Goal: Complete application form

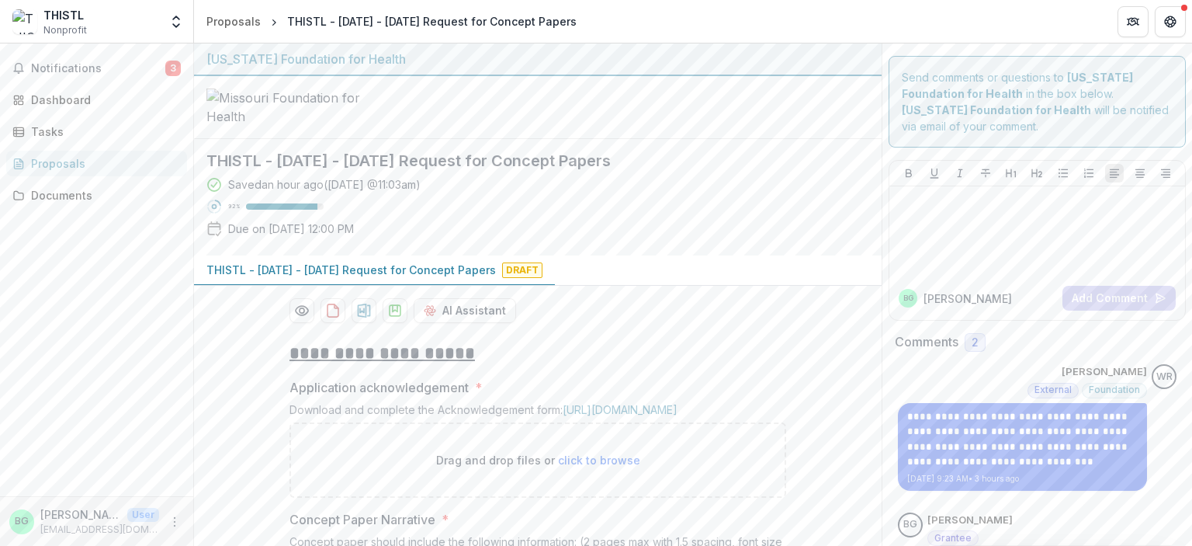
scroll to position [633, 0]
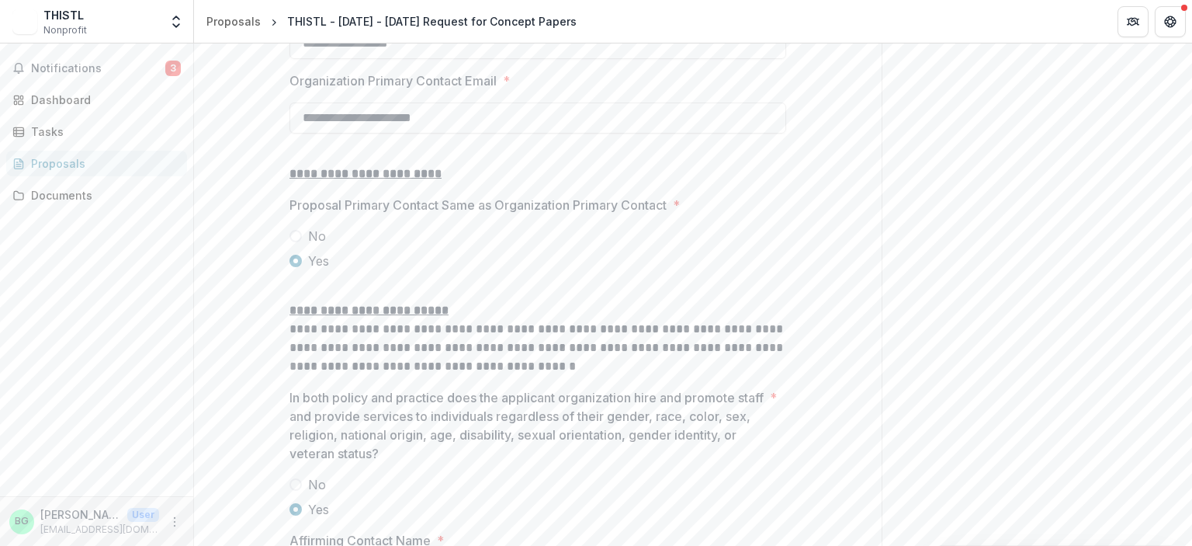
scroll to position [2143, 0]
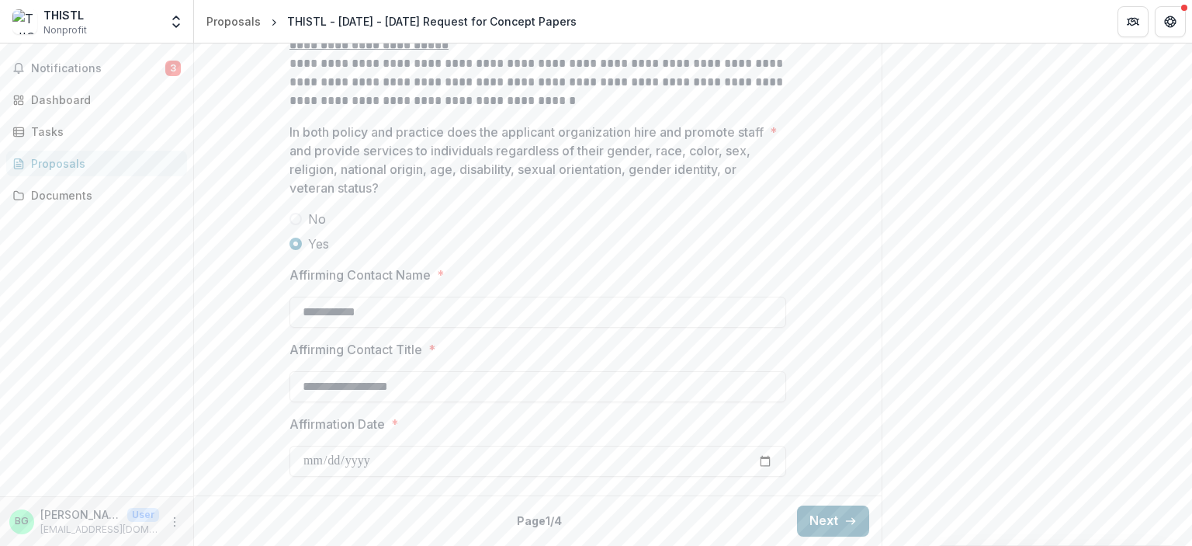
click at [830, 525] on button "Next" at bounding box center [833, 520] width 72 height 31
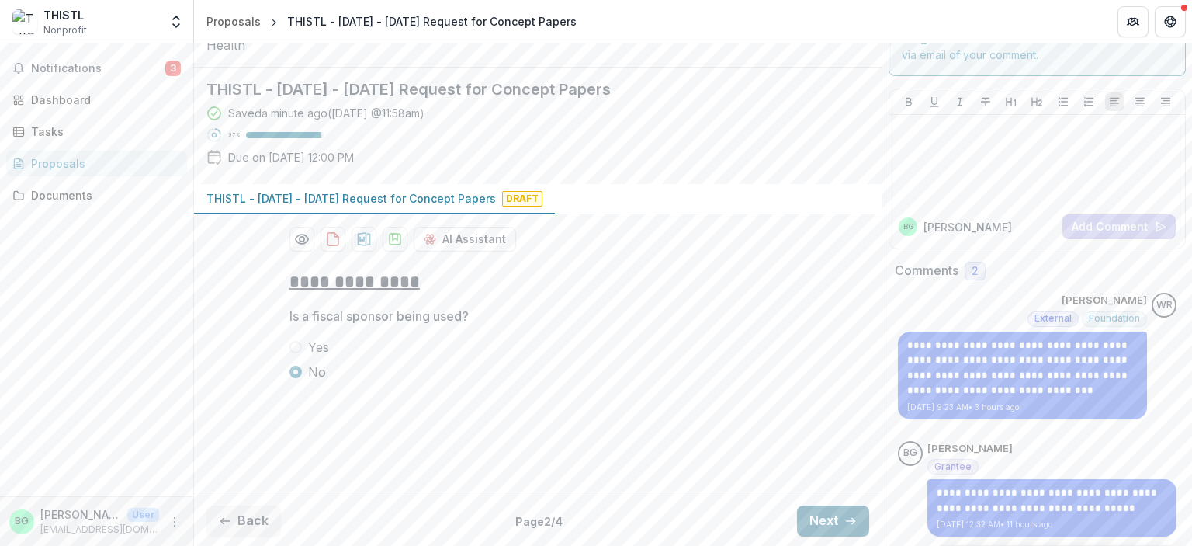
click at [830, 525] on button "Next" at bounding box center [833, 520] width 72 height 31
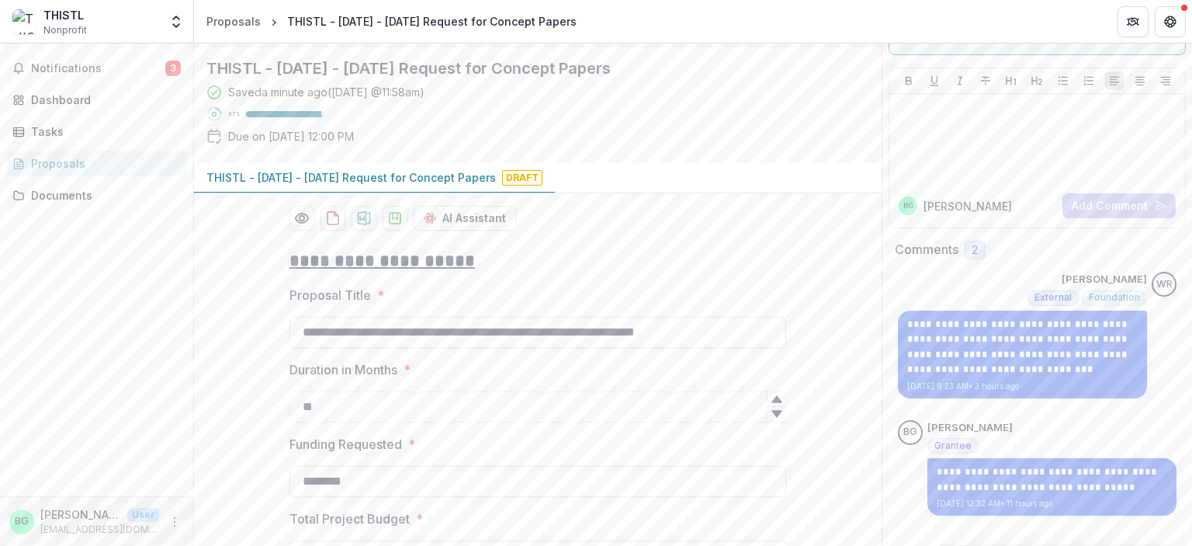
scroll to position [1358, 0]
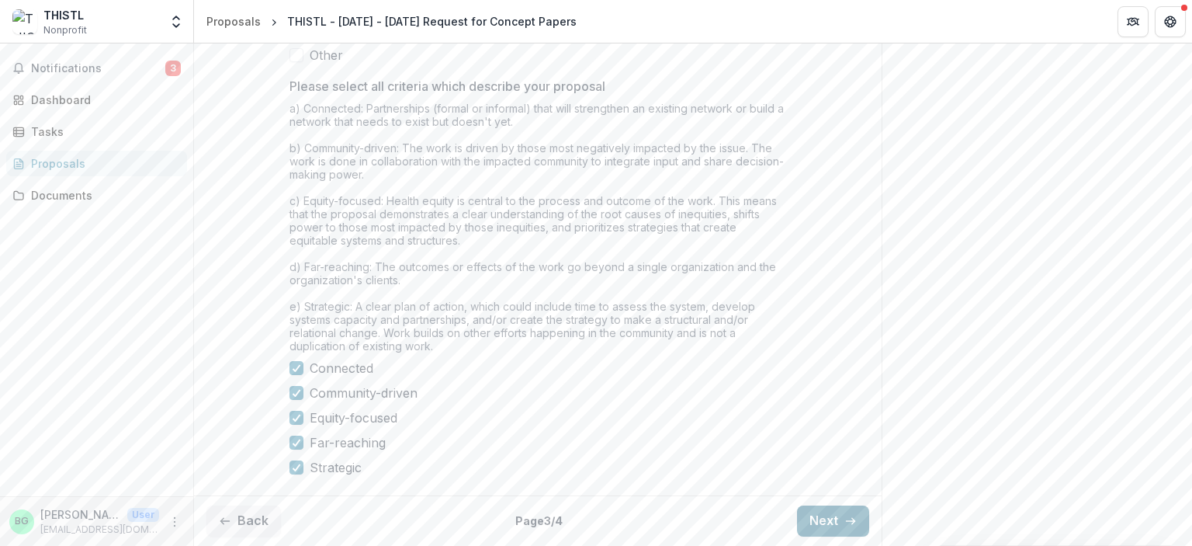
click at [830, 525] on button "Next" at bounding box center [833, 520] width 72 height 31
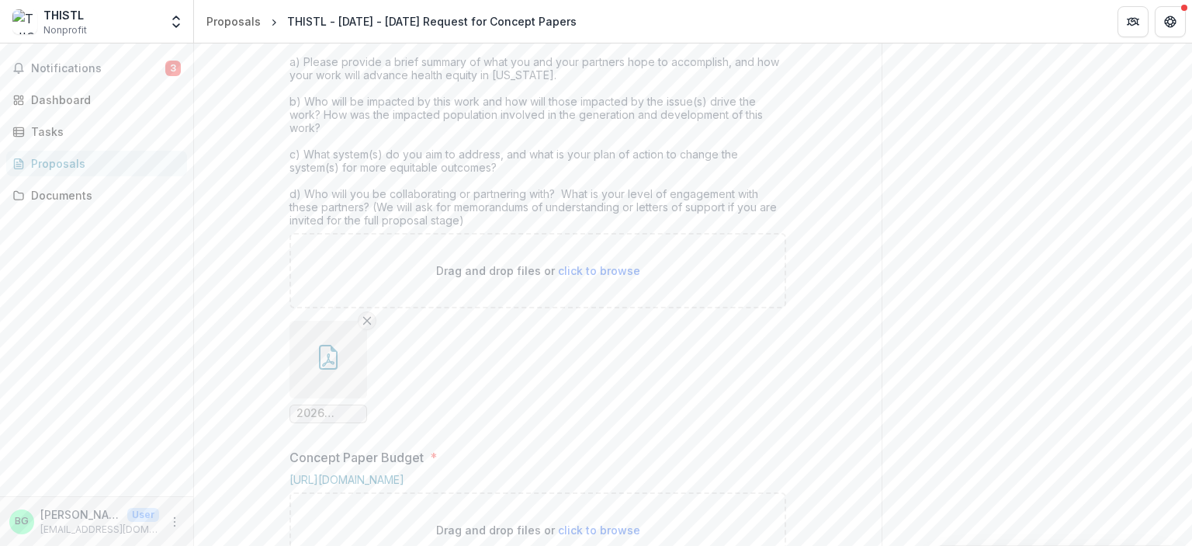
scroll to position [646, 0]
click at [594, 278] on span "click to browse" at bounding box center [599, 271] width 82 height 13
type input "**********"
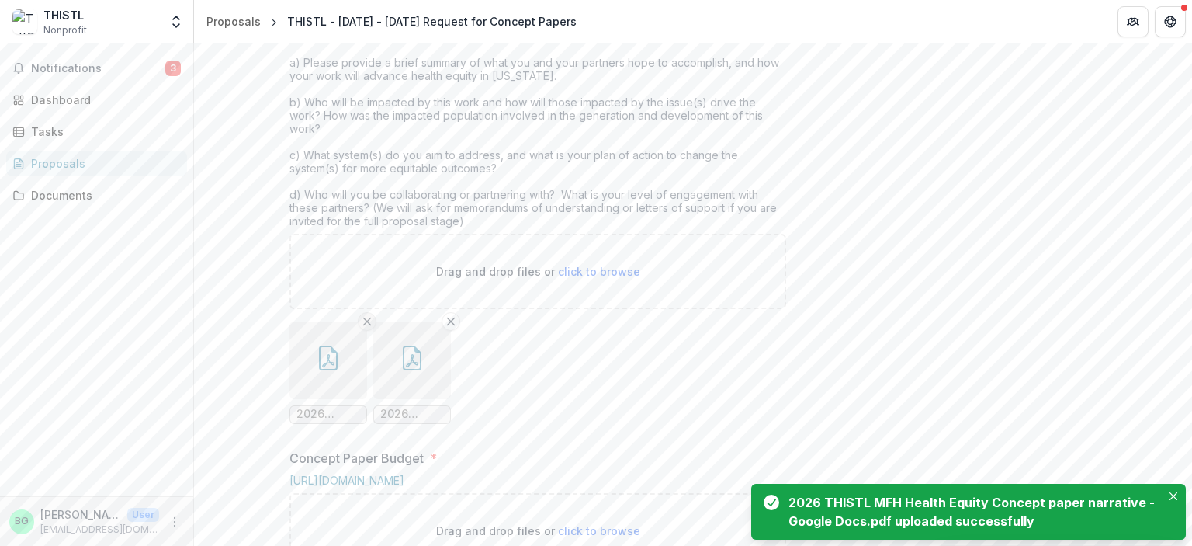
click at [363, 328] on icon "Remove File" at bounding box center [367, 321] width 12 height 12
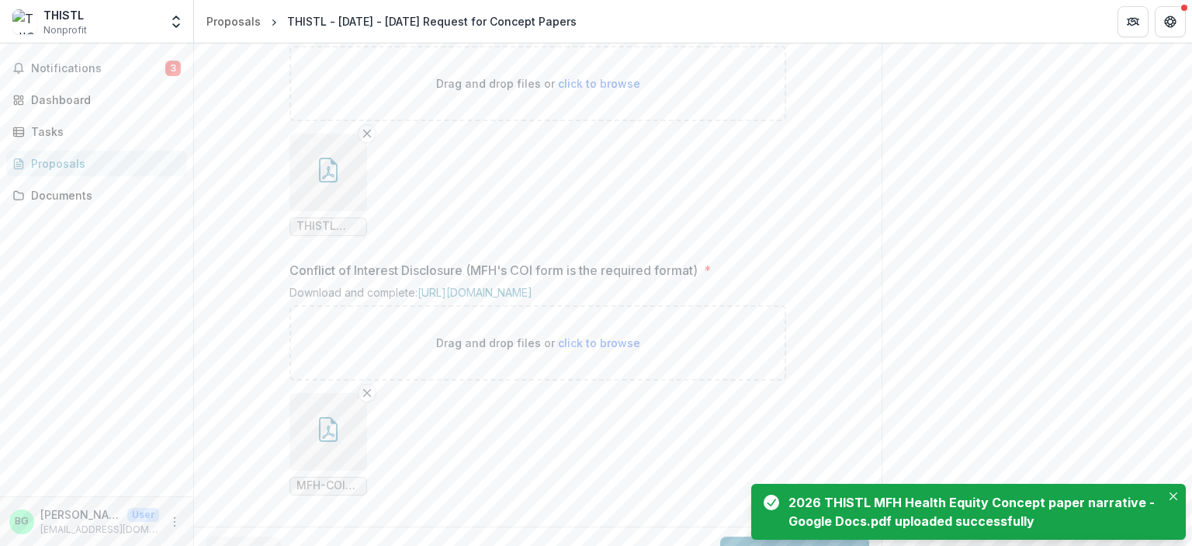
scroll to position [1807, 0]
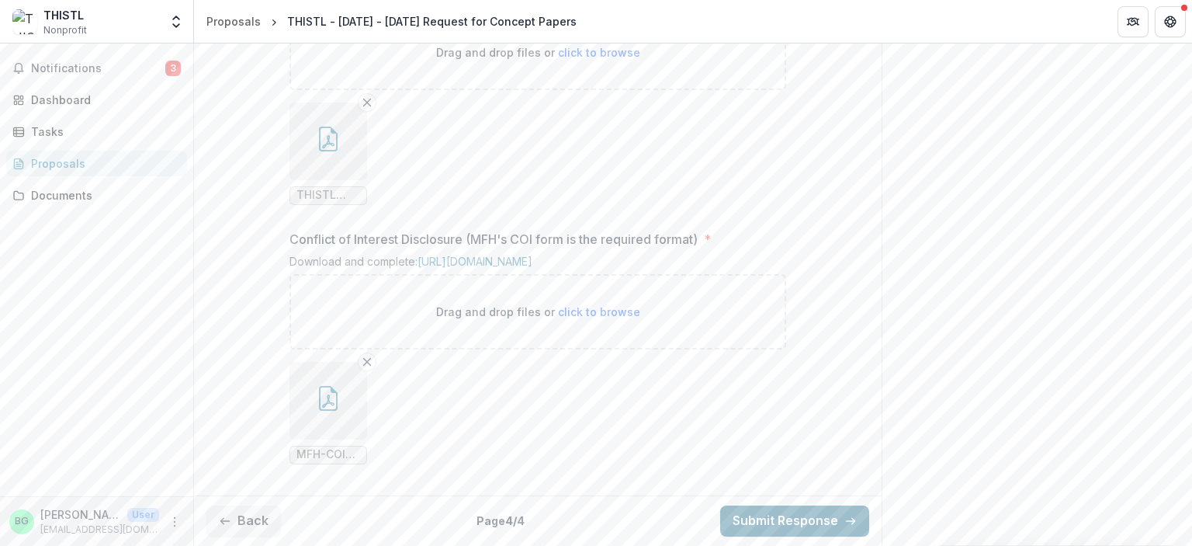
click at [803, 523] on button "Submit Response" at bounding box center [794, 520] width 149 height 31
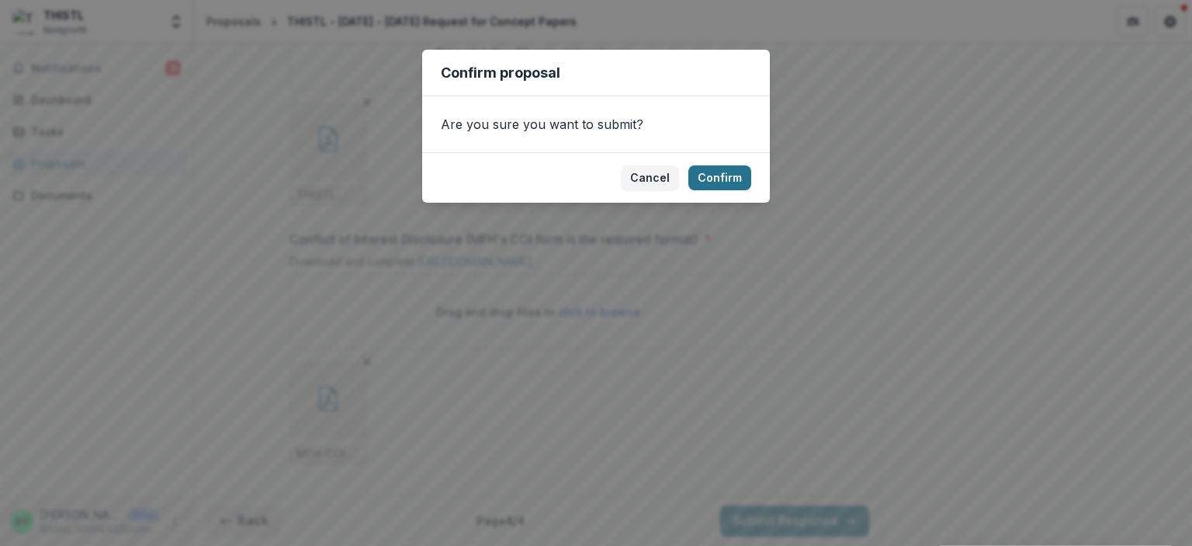
click at [719, 181] on button "Confirm" at bounding box center [720, 177] width 63 height 25
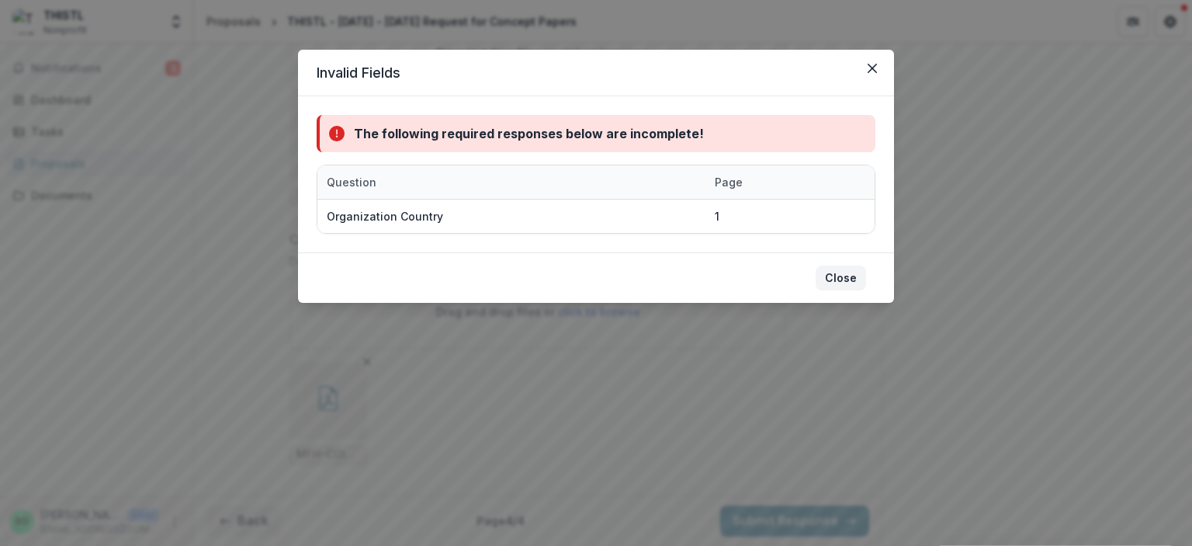
click at [841, 282] on button "Close" at bounding box center [841, 277] width 50 height 25
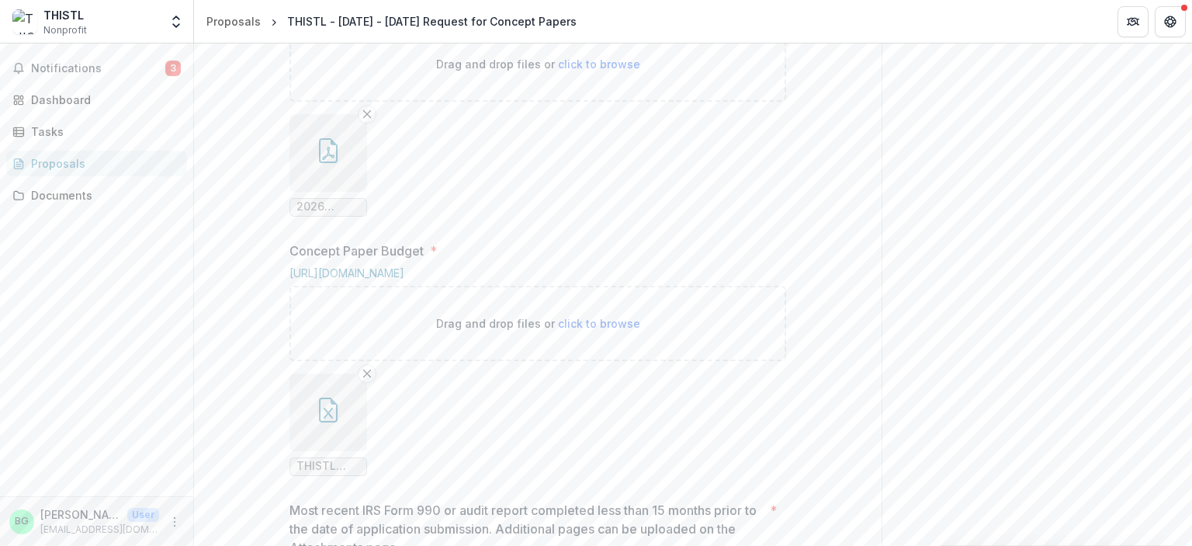
scroll to position [0, 0]
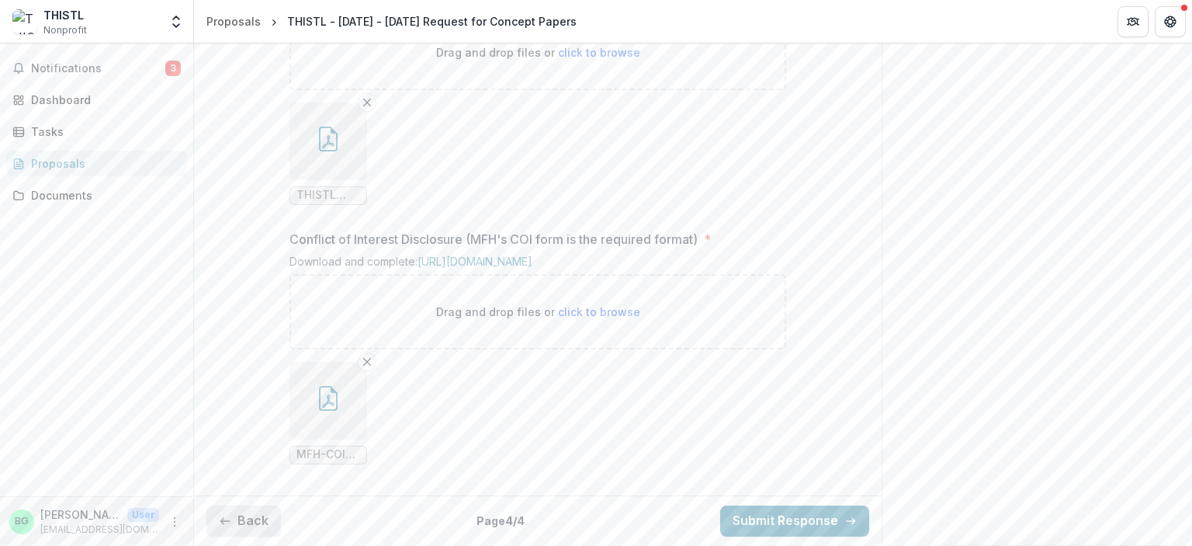
click at [245, 516] on button "Back" at bounding box center [243, 520] width 75 height 31
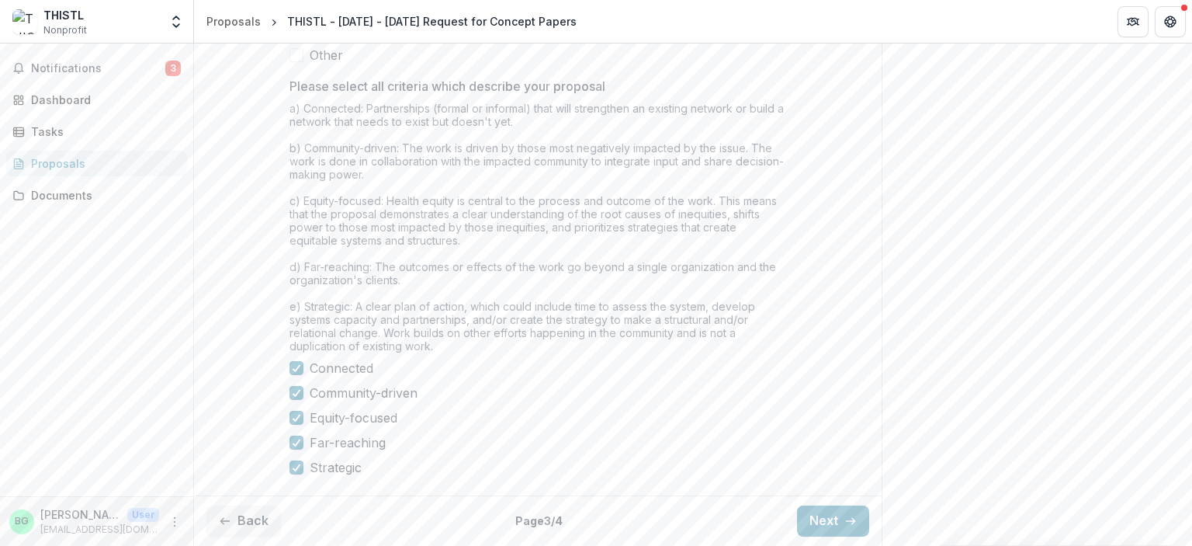
scroll to position [1358, 0]
click at [247, 512] on button "Back" at bounding box center [243, 520] width 75 height 31
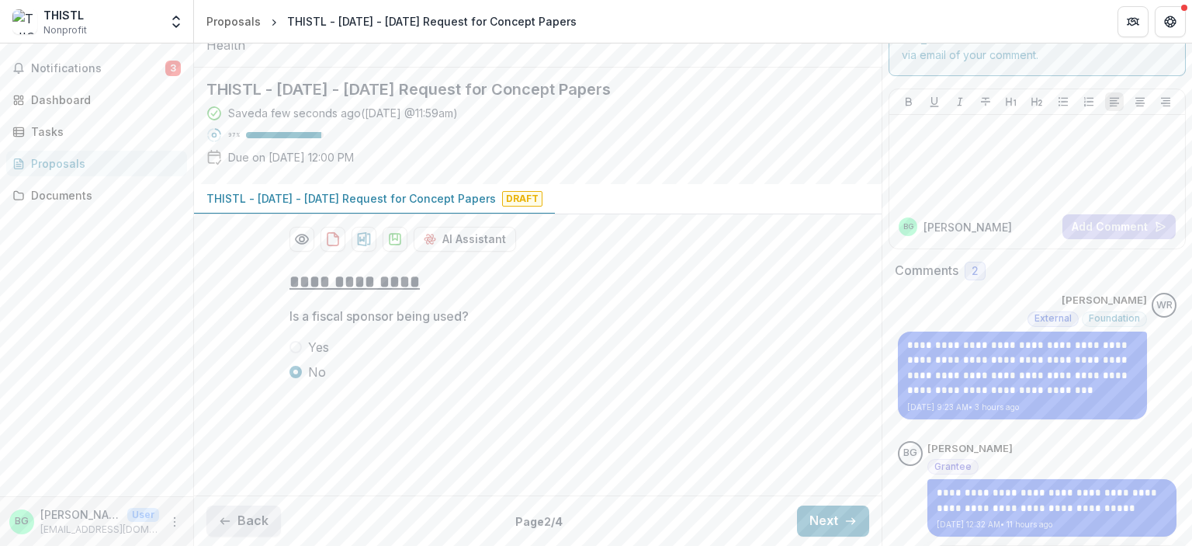
scroll to position [92, 0]
click at [252, 505] on button "Back" at bounding box center [243, 520] width 75 height 31
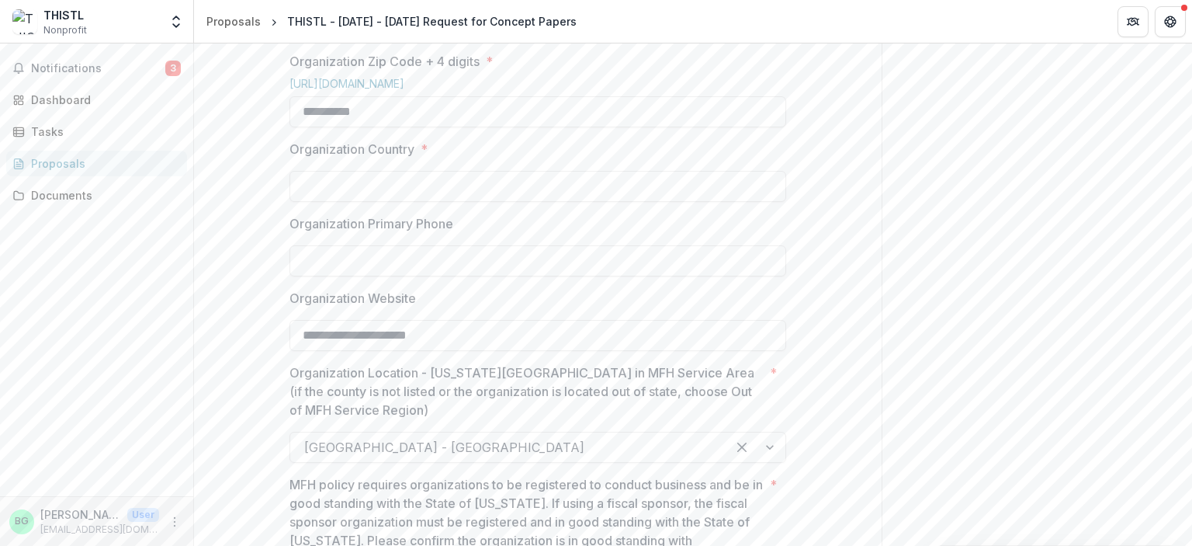
scroll to position [914, 0]
click at [425, 203] on input "Organization Country *" at bounding box center [538, 187] width 497 height 31
type input "**********"
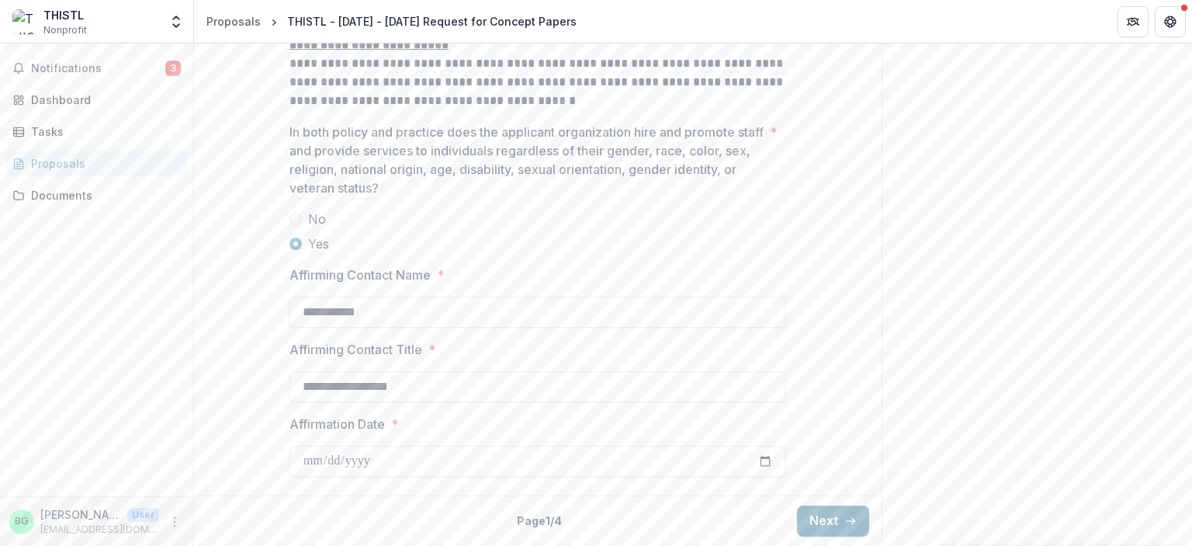
click at [841, 510] on button "Next" at bounding box center [833, 520] width 72 height 31
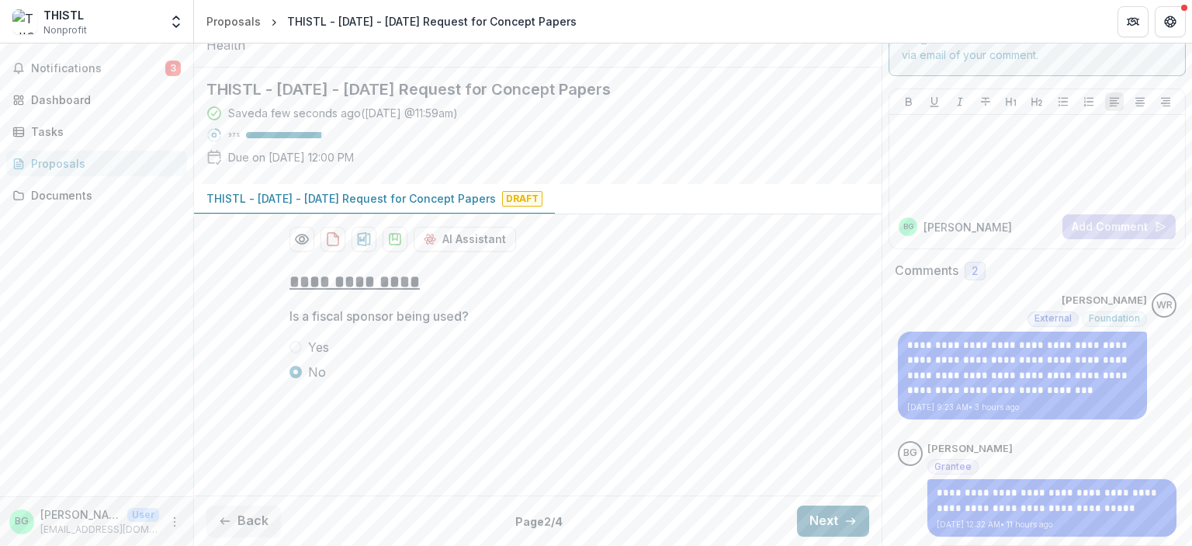
click at [838, 513] on button "Next" at bounding box center [833, 520] width 72 height 31
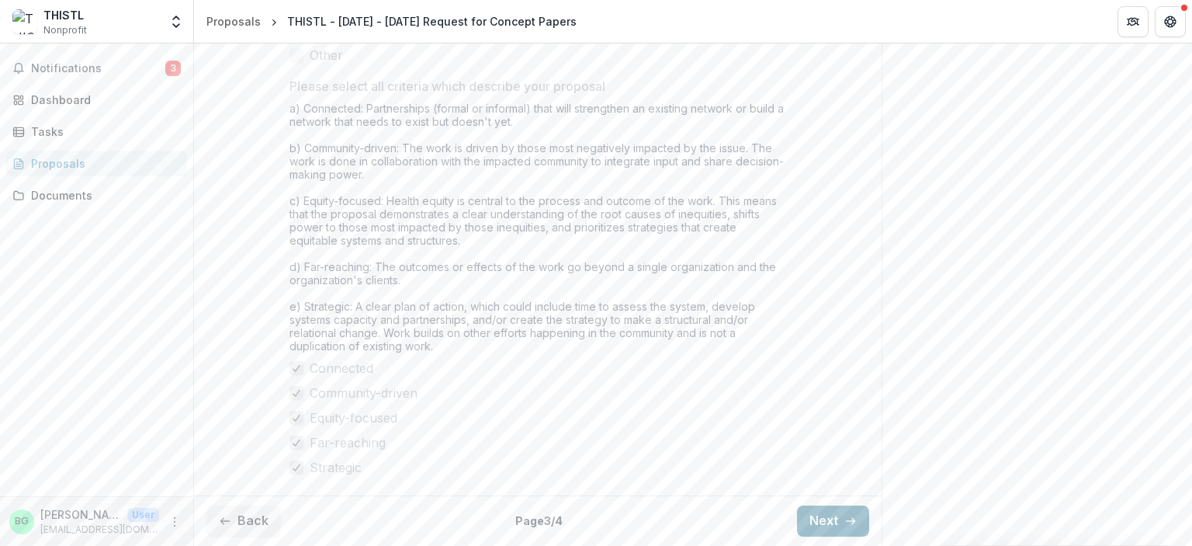
click at [838, 513] on button "Next" at bounding box center [833, 520] width 72 height 31
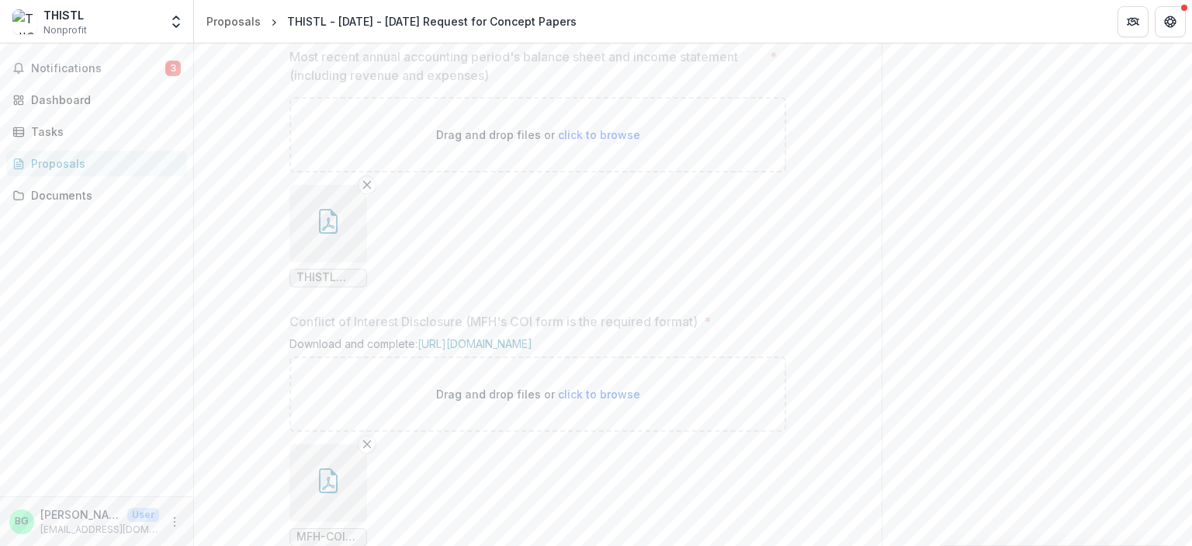
scroll to position [1857, 0]
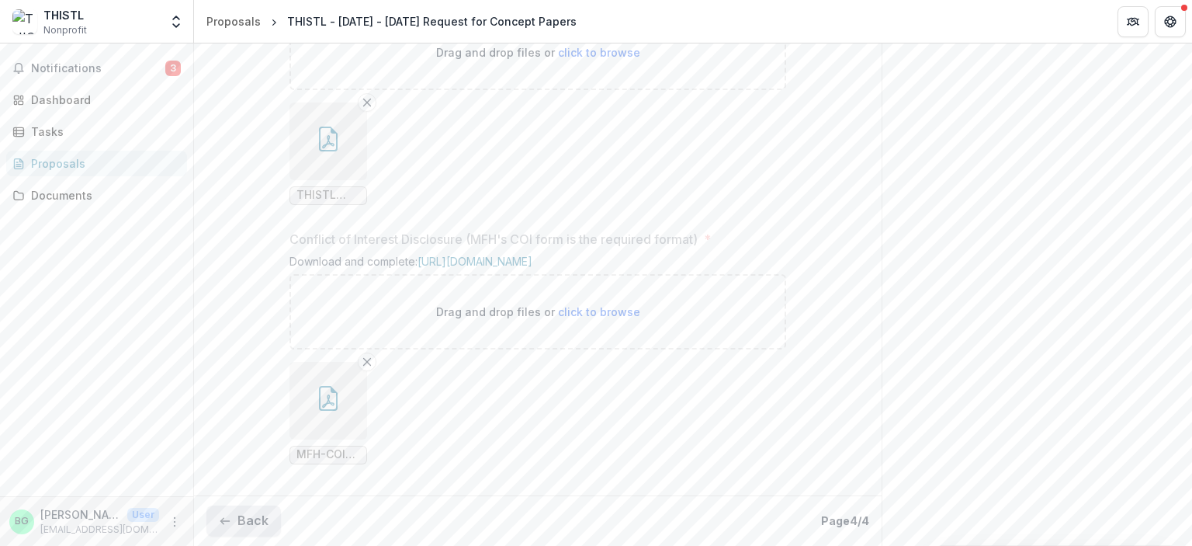
click at [252, 519] on button "Back" at bounding box center [243, 520] width 75 height 31
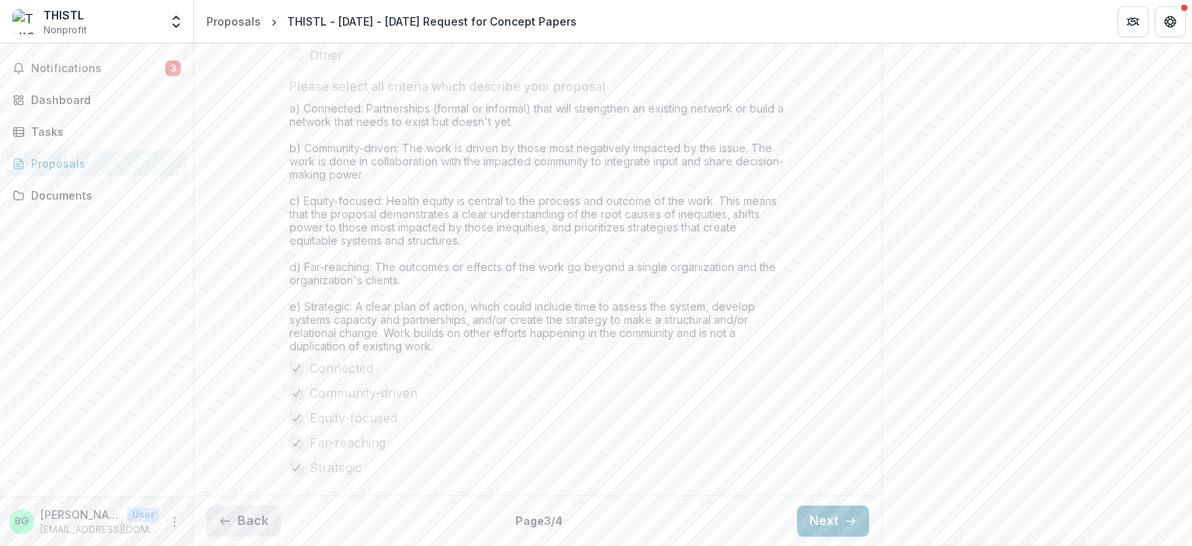
scroll to position [1408, 0]
click at [848, 522] on icon "button" at bounding box center [851, 521] width 12 height 12
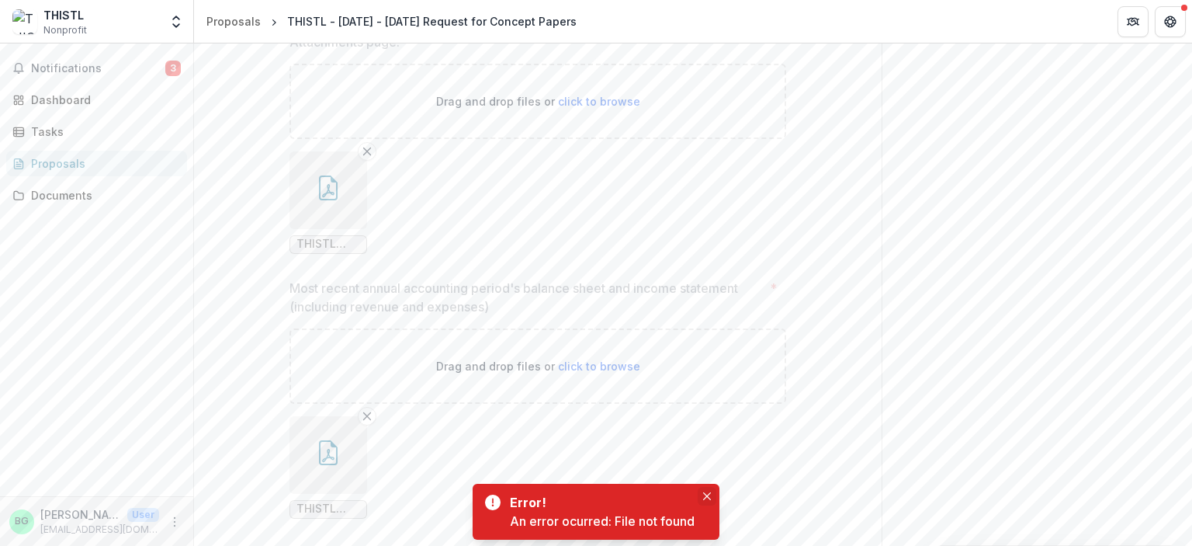
click at [716, 500] on button "Close" at bounding box center [707, 496] width 19 height 19
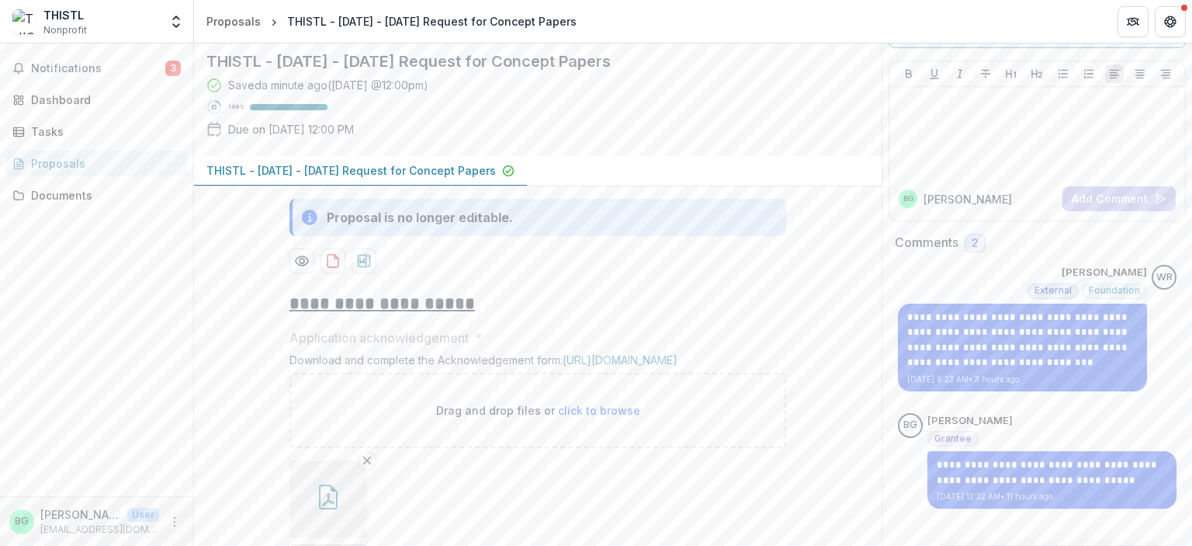
scroll to position [106, 0]
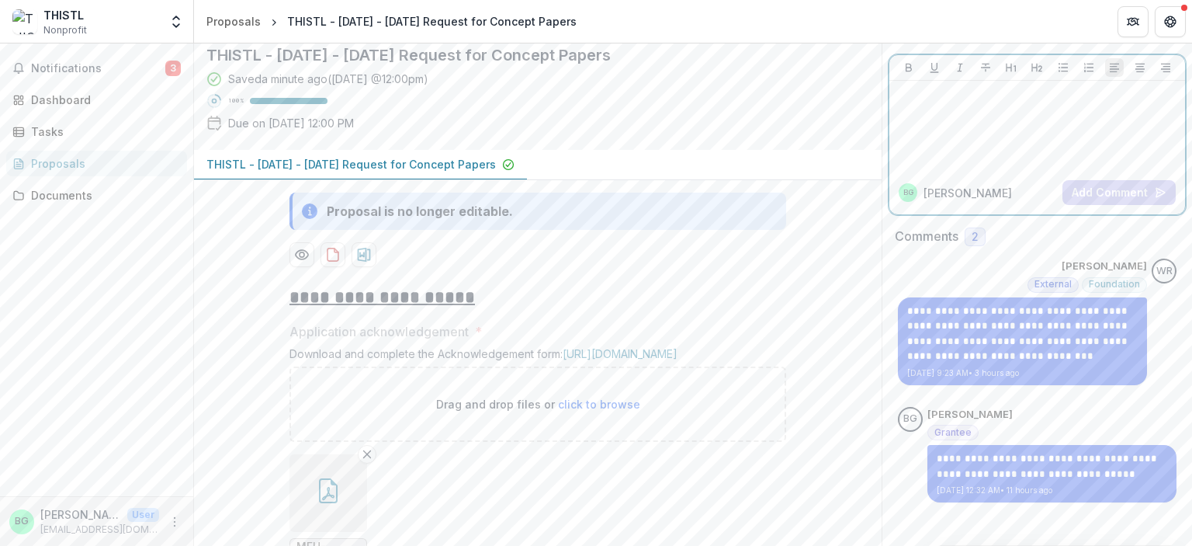
click at [1012, 99] on p at bounding box center [1037, 95] width 283 height 17
click at [1099, 188] on button "Add Comment" at bounding box center [1119, 192] width 113 height 25
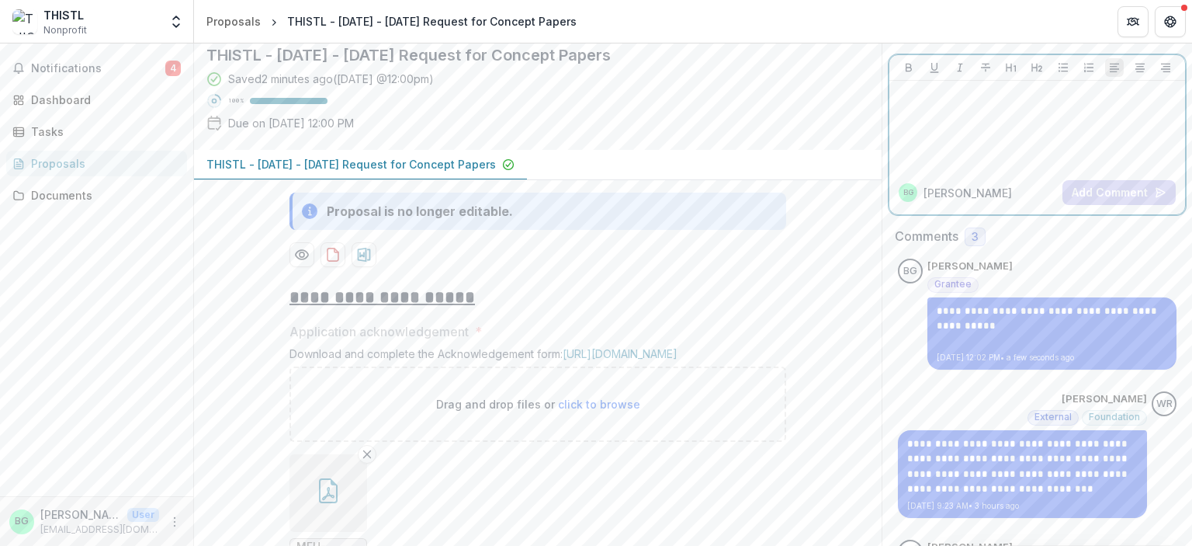
click at [971, 127] on div at bounding box center [1037, 126] width 283 height 78
click at [1106, 194] on button "Add Comment" at bounding box center [1119, 192] width 113 height 25
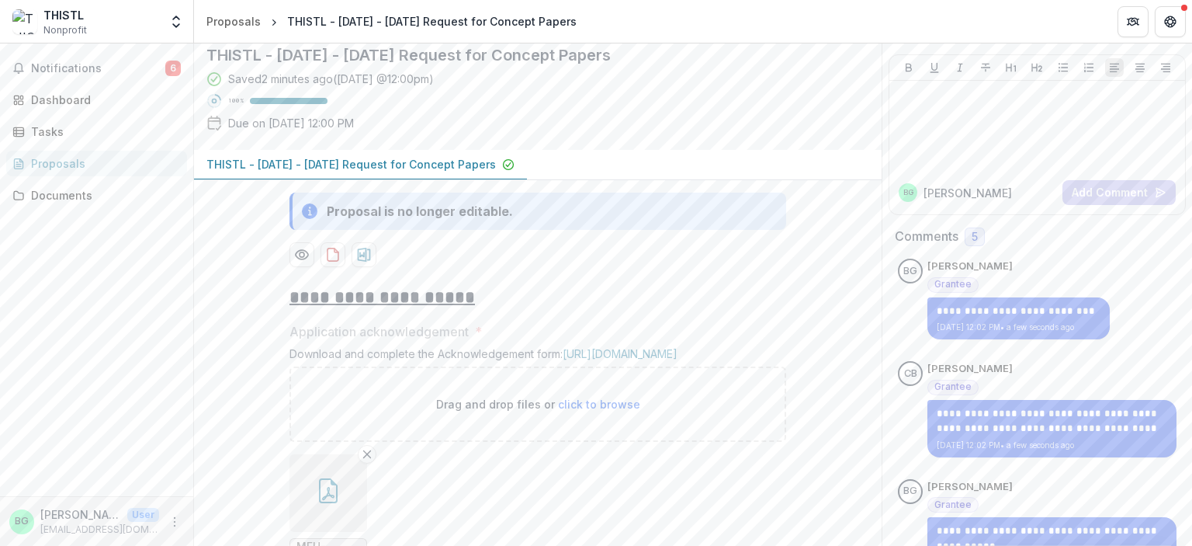
scroll to position [50, 0]
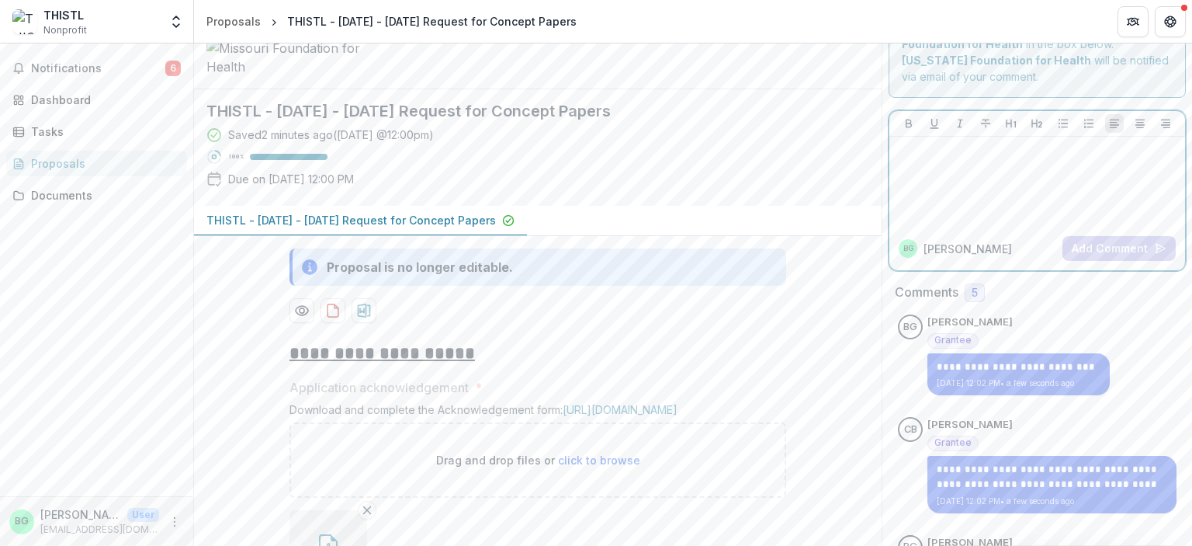
click at [991, 179] on div at bounding box center [1037, 182] width 283 height 78
click at [1084, 247] on button "Add Comment" at bounding box center [1119, 248] width 113 height 25
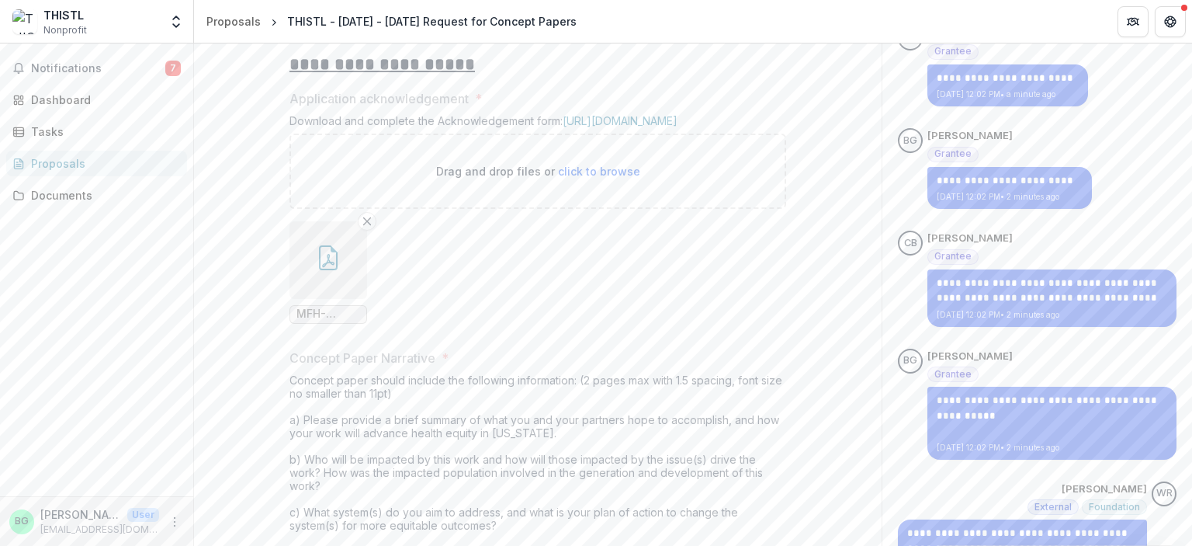
scroll to position [338, 0]
click at [80, 71] on span "Notifications" at bounding box center [98, 68] width 134 height 13
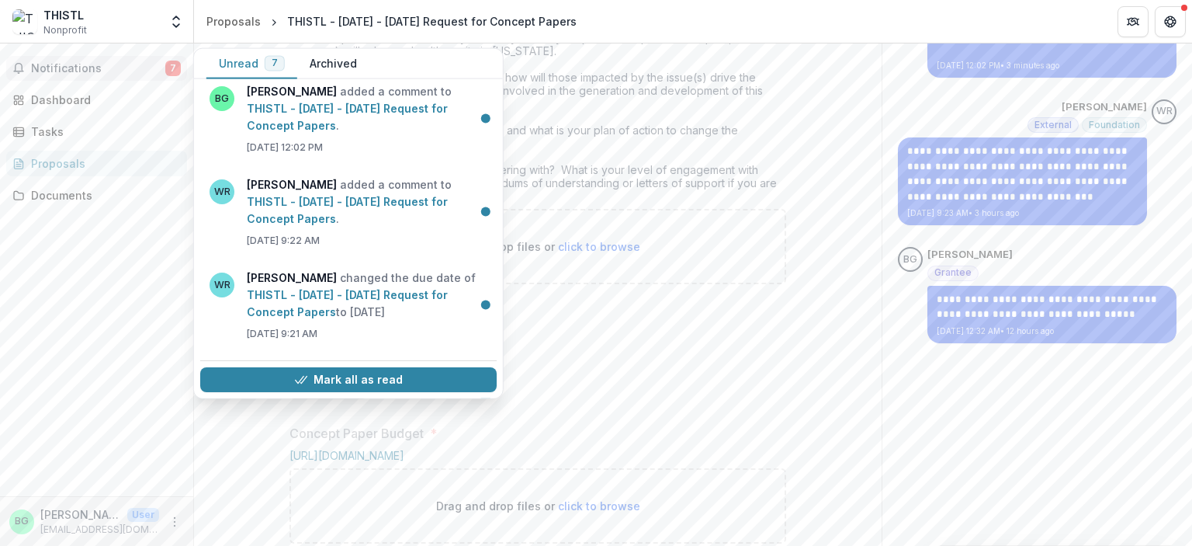
scroll to position [729, 0]
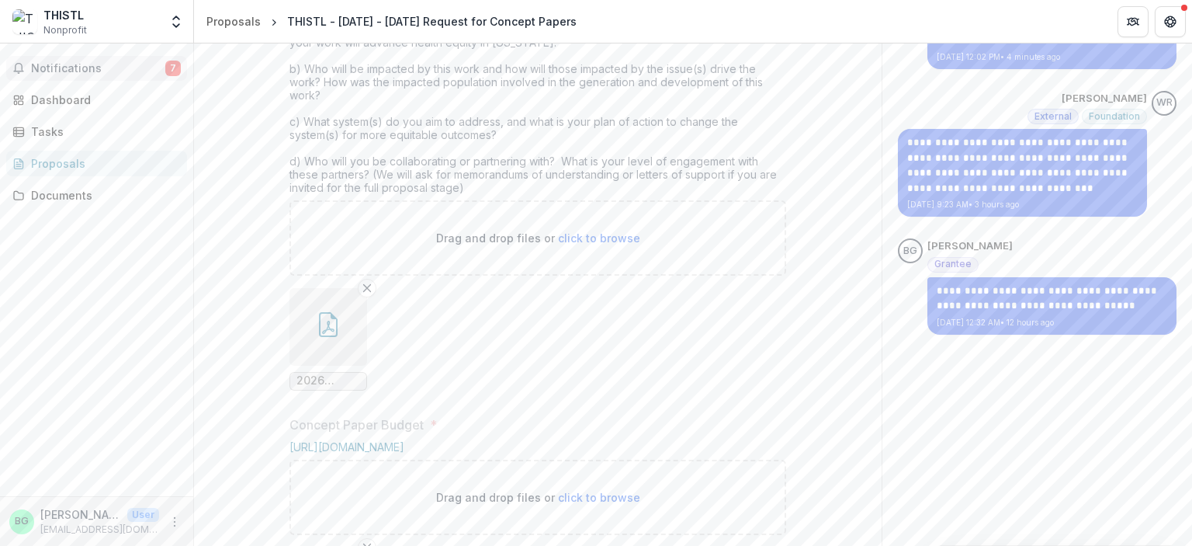
click at [953, 456] on div "**********" at bounding box center [1037, 427] width 311 height 2224
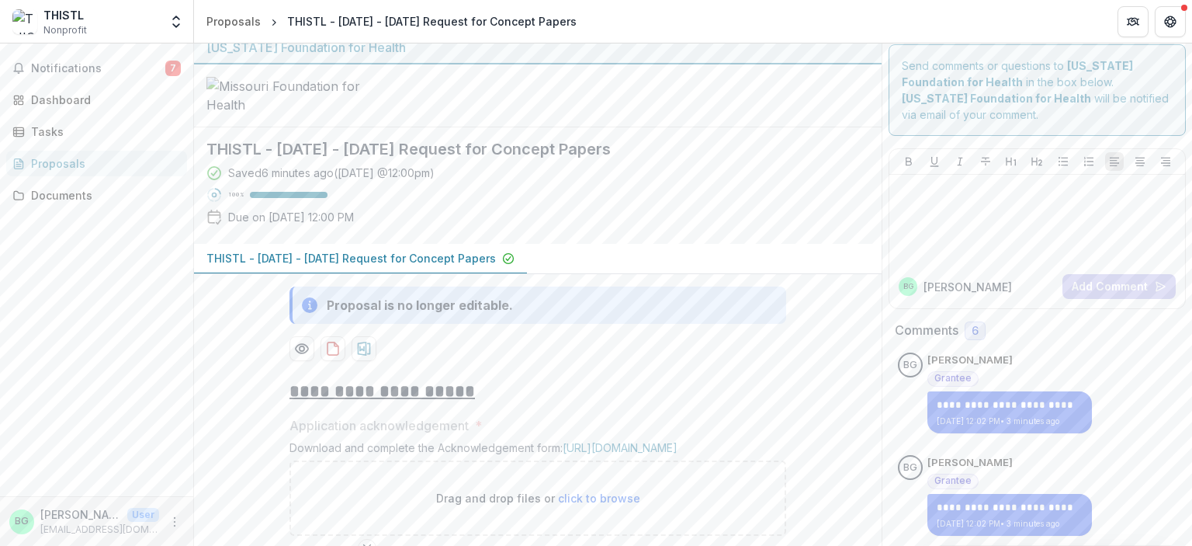
scroll to position [0, 0]
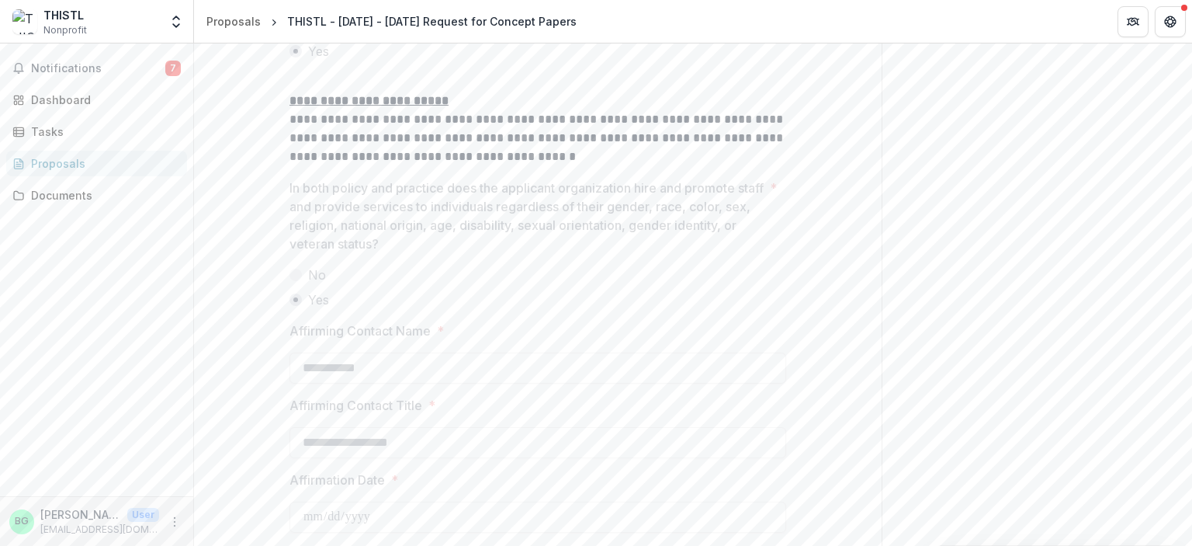
scroll to position [2193, 0]
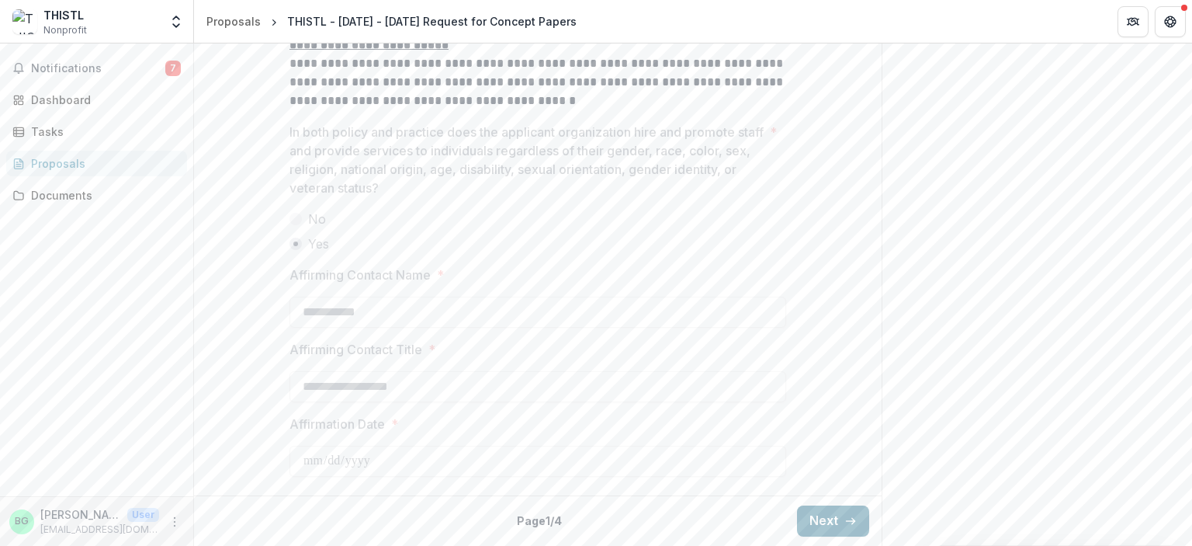
click at [817, 518] on button "Next" at bounding box center [833, 520] width 72 height 31
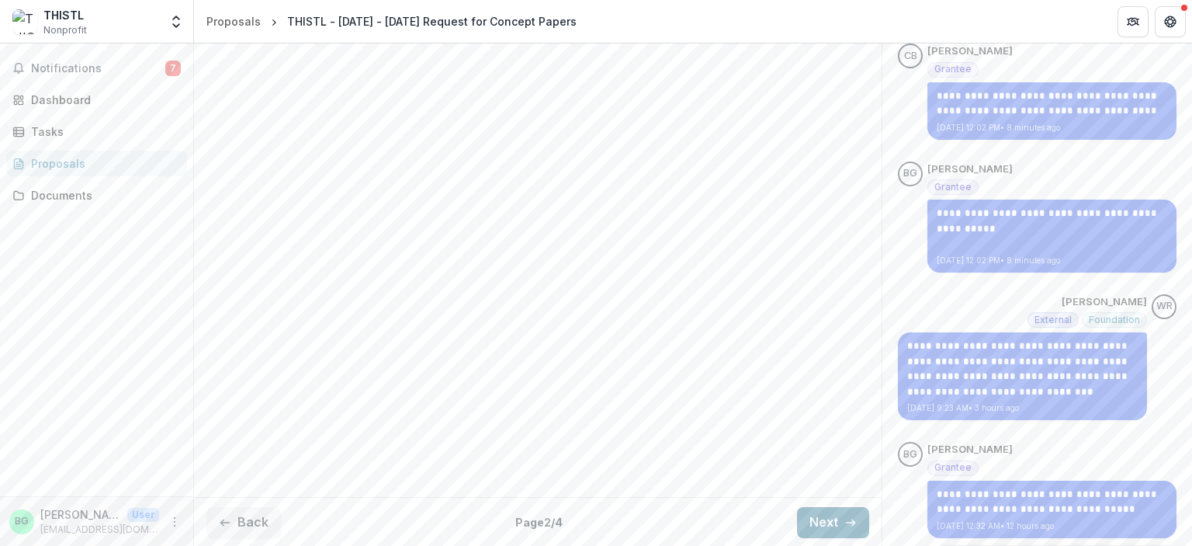
click at [817, 518] on button "Next" at bounding box center [833, 522] width 72 height 31
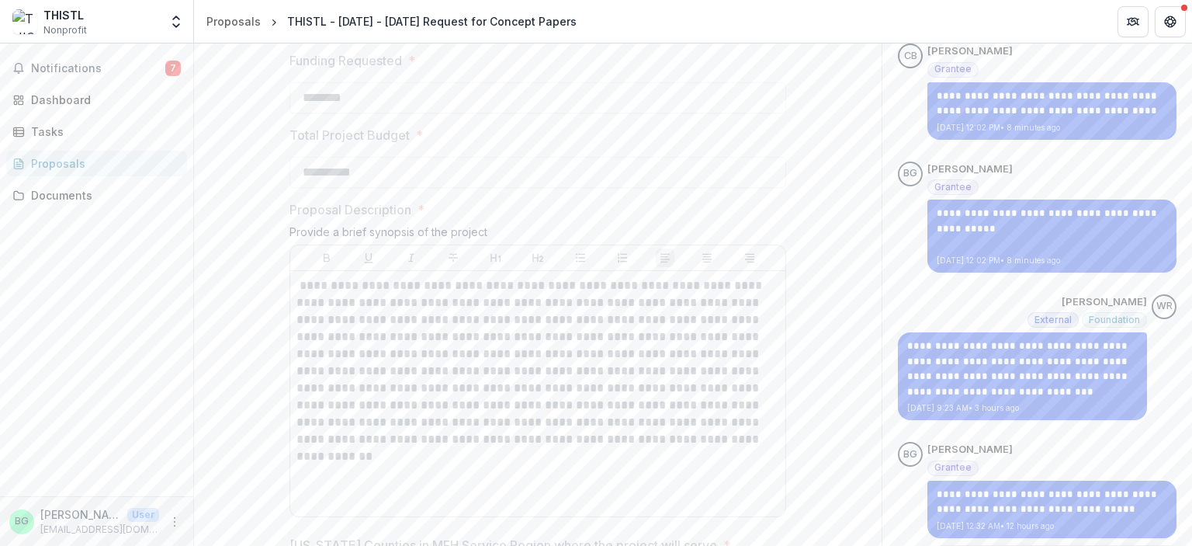
scroll to position [1408, 0]
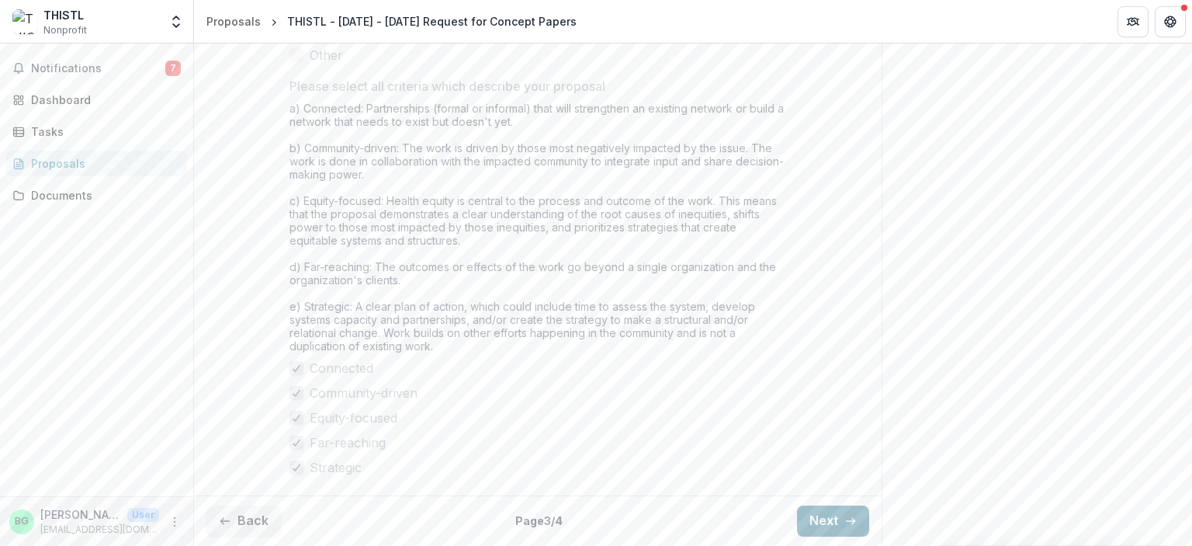
click at [817, 518] on button "Next" at bounding box center [833, 520] width 72 height 31
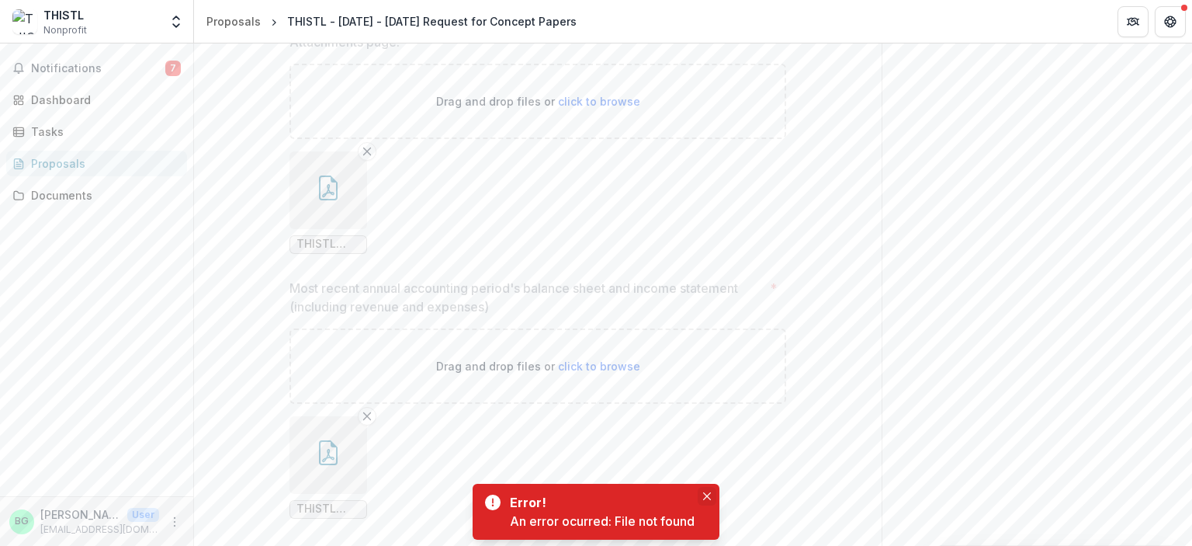
click at [708, 494] on icon "Close" at bounding box center [707, 496] width 8 height 8
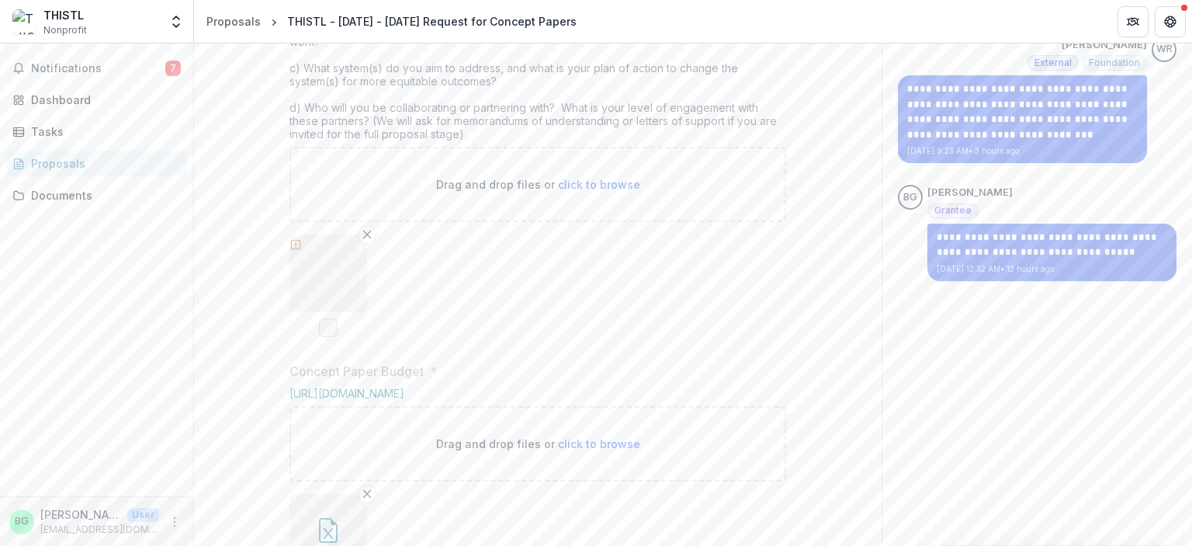
scroll to position [797, 0]
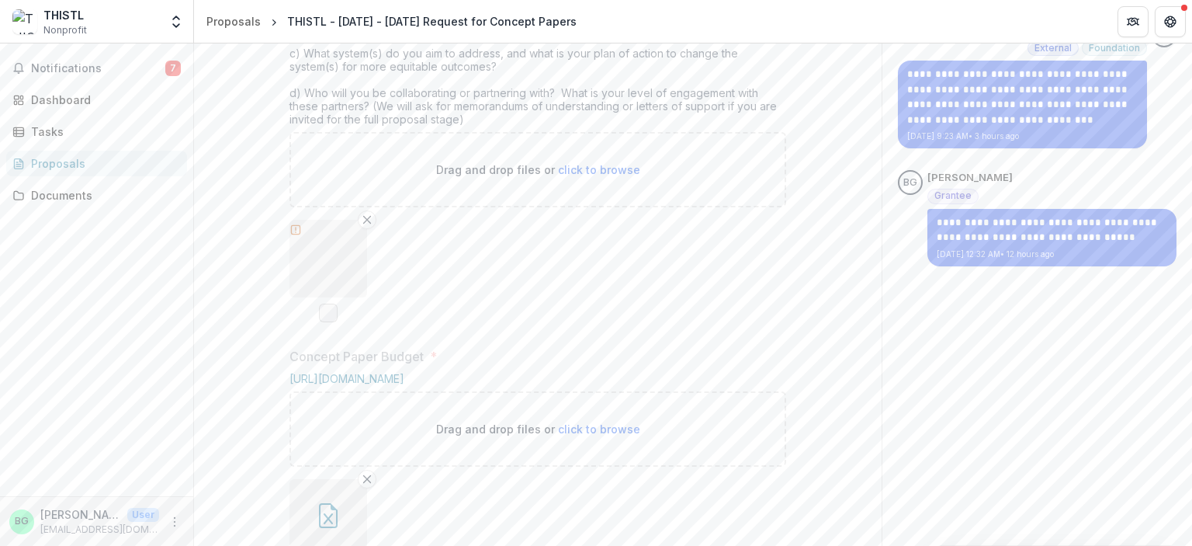
click at [333, 297] on div at bounding box center [329, 259] width 78 height 78
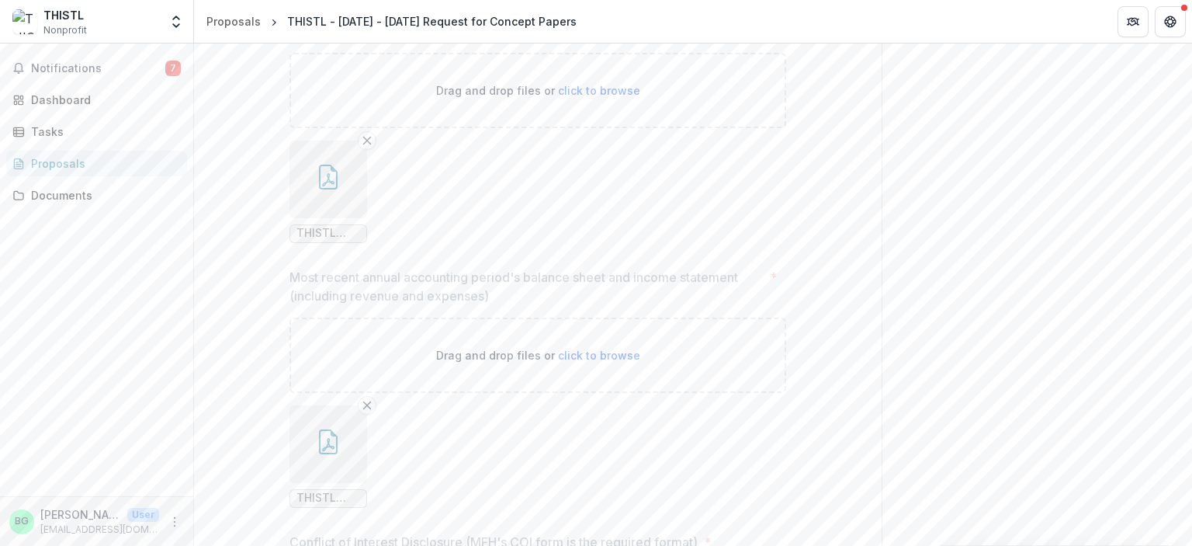
scroll to position [1417, 0]
click at [327, 242] on span "THISTL Form 990 2024.pdf" at bounding box center [329, 235] width 64 height 13
click at [331, 192] on icon "button" at bounding box center [328, 179] width 19 height 25
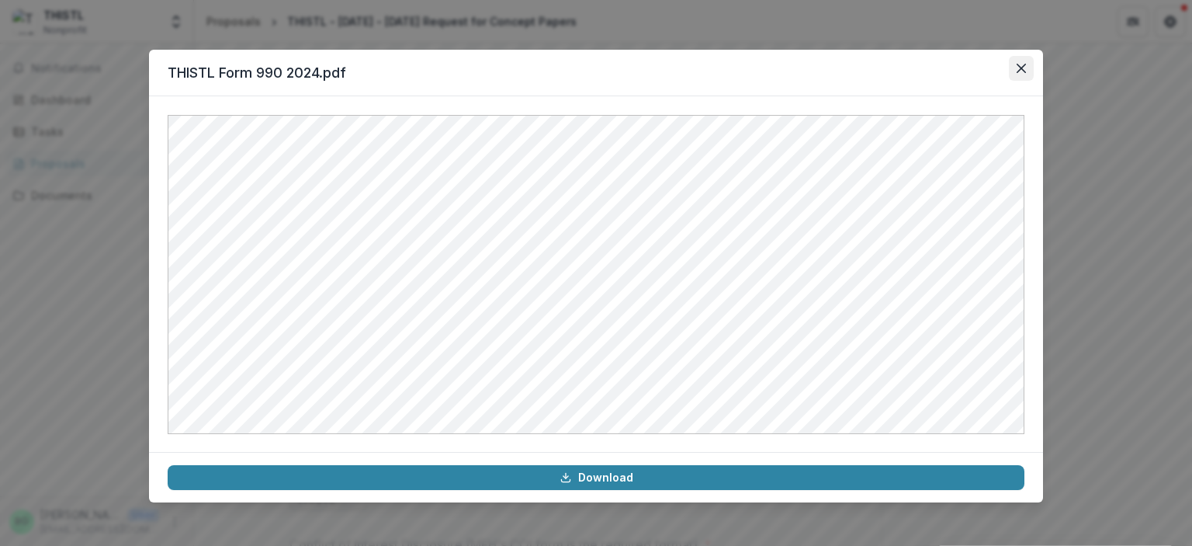
click at [1022, 78] on button "Close" at bounding box center [1021, 68] width 25 height 25
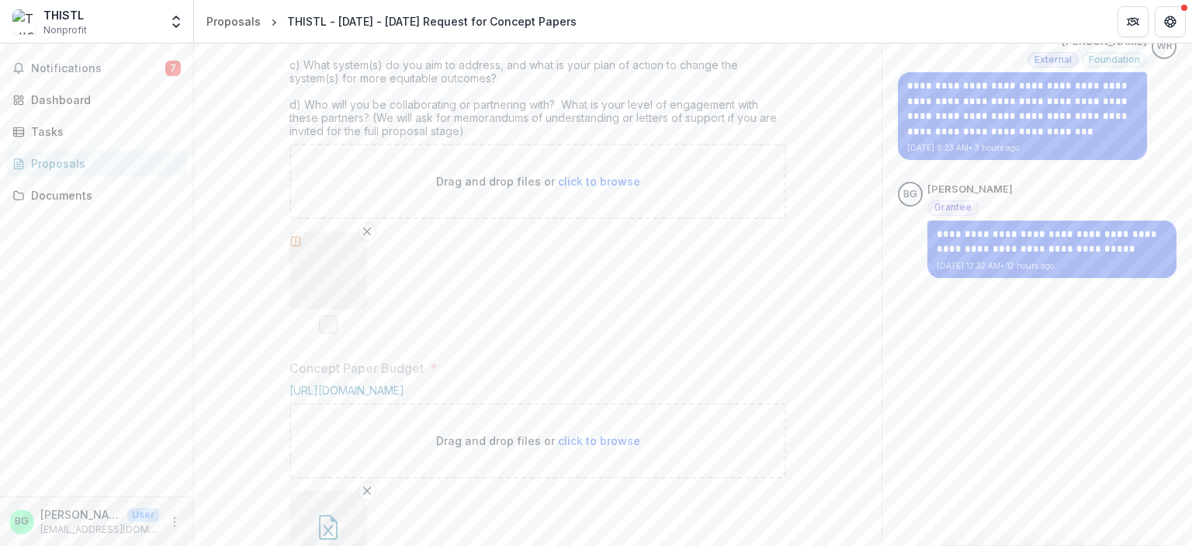
scroll to position [791, 0]
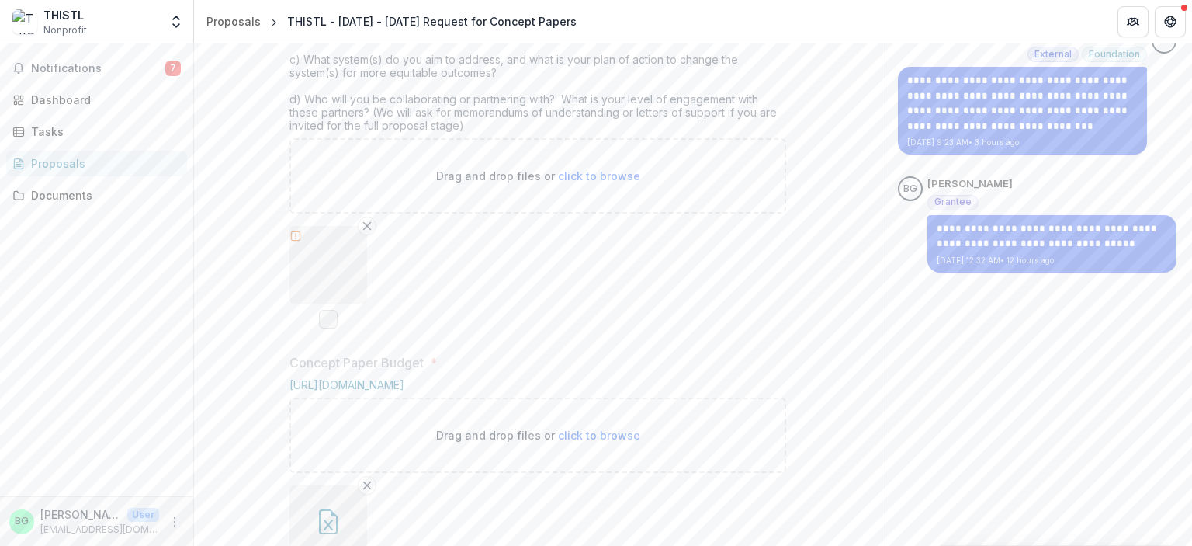
click at [339, 304] on div at bounding box center [329, 265] width 78 height 78
click at [324, 328] on span at bounding box center [328, 319] width 19 height 19
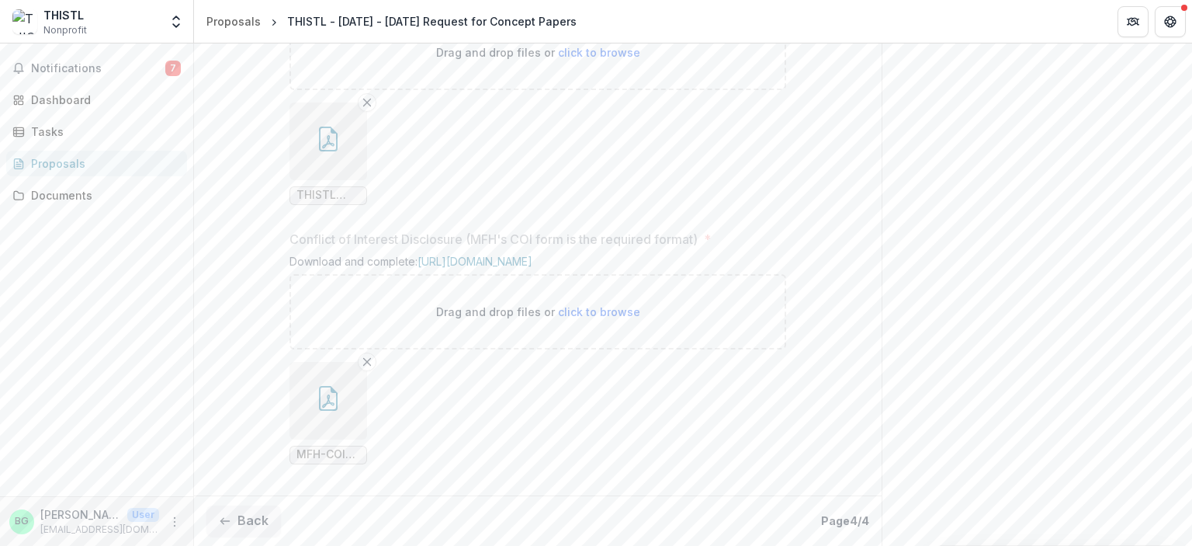
scroll to position [1857, 0]
click at [108, 74] on span "Notifications" at bounding box center [98, 68] width 134 height 13
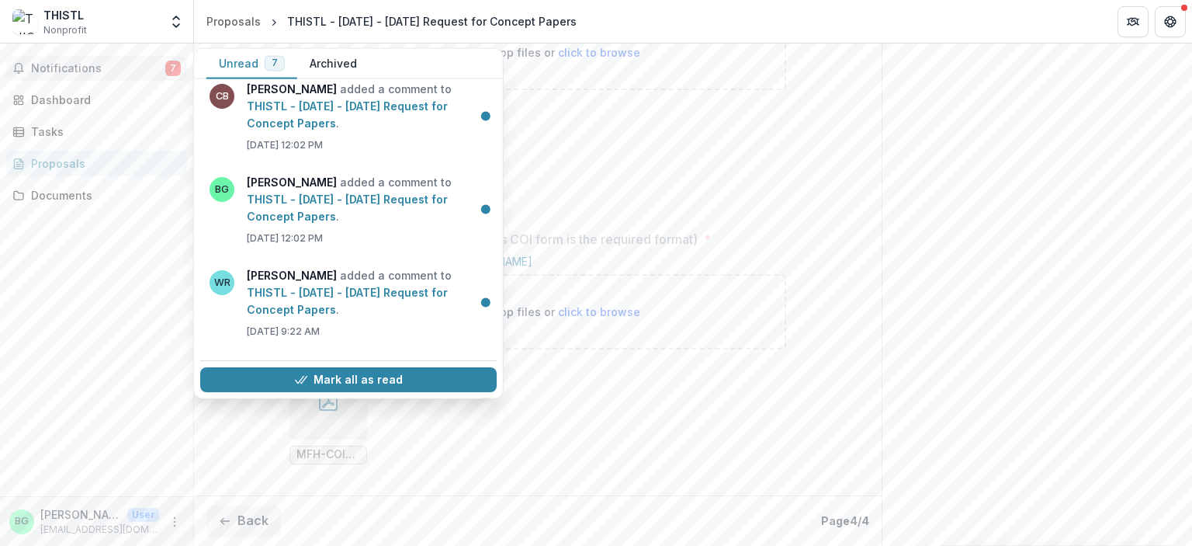
scroll to position [0, 0]
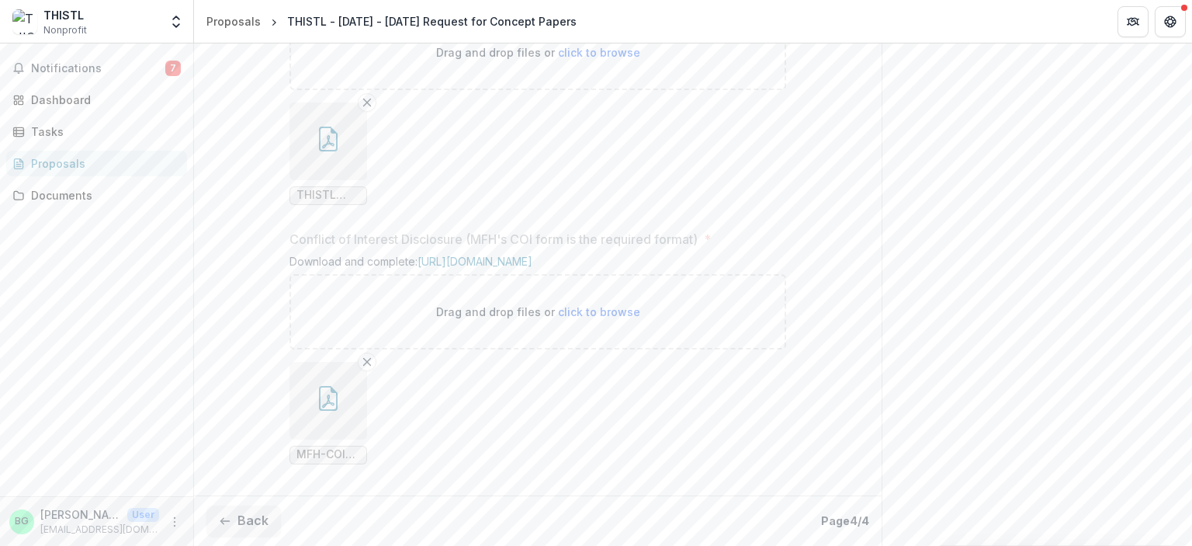
click at [124, 372] on div "Notifications 7 Unread 7 Archived BG Beth Gombos added a comment to THISTL - 20…" at bounding box center [96, 269] width 193 height 453
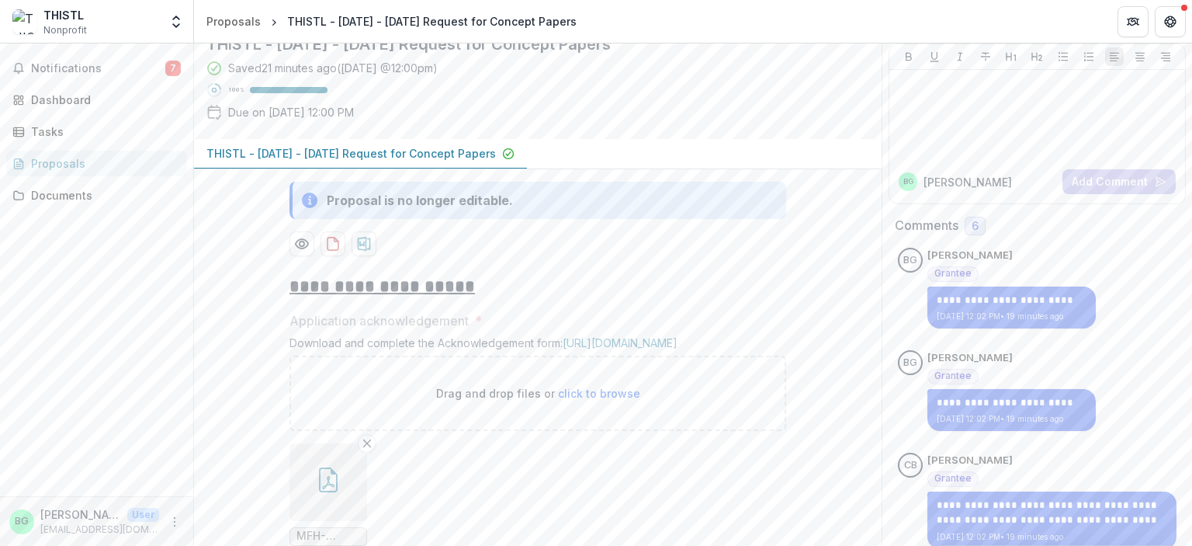
scroll to position [117, 0]
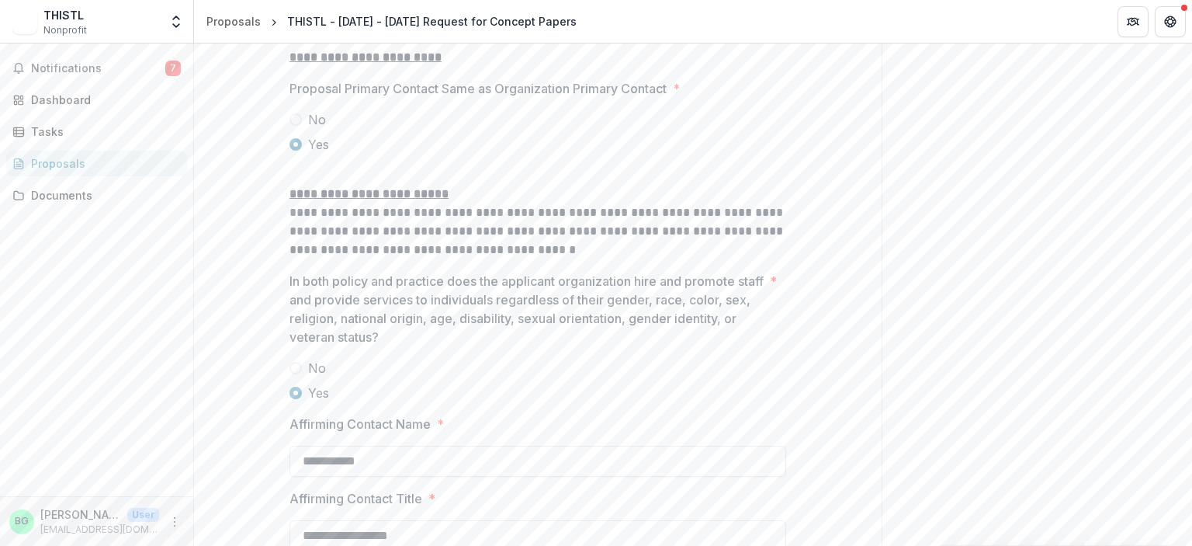
scroll to position [2143, 0]
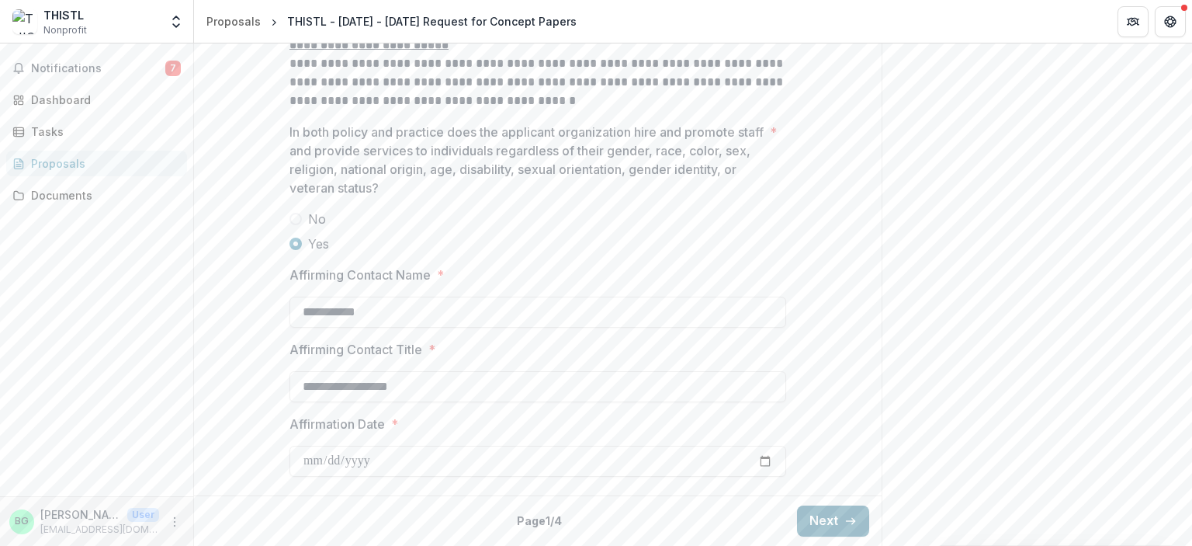
click at [817, 516] on button "Next" at bounding box center [833, 520] width 72 height 31
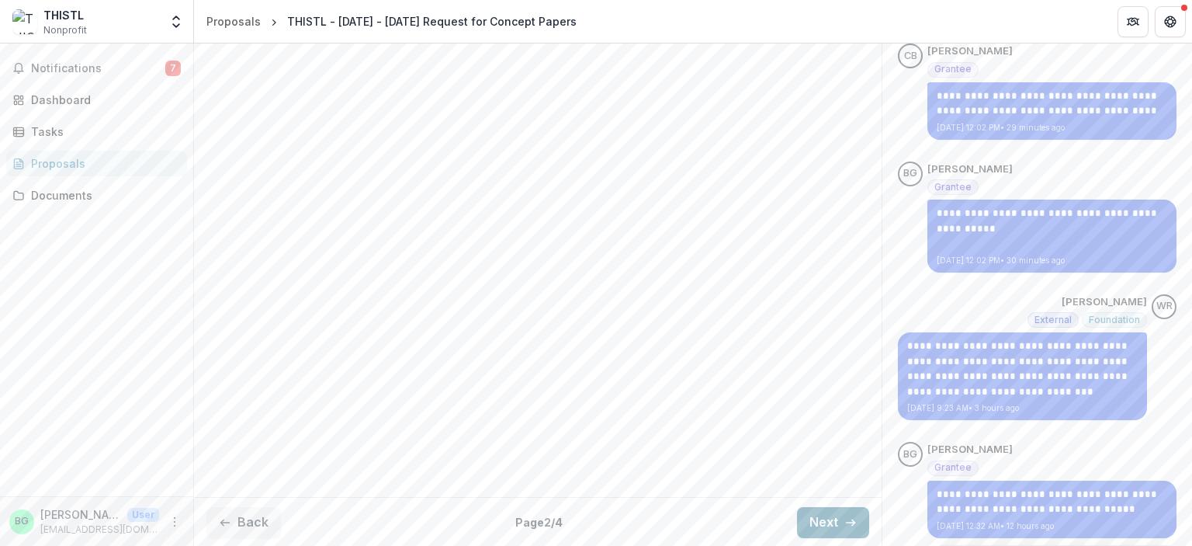
click at [817, 516] on button "Next" at bounding box center [833, 522] width 72 height 31
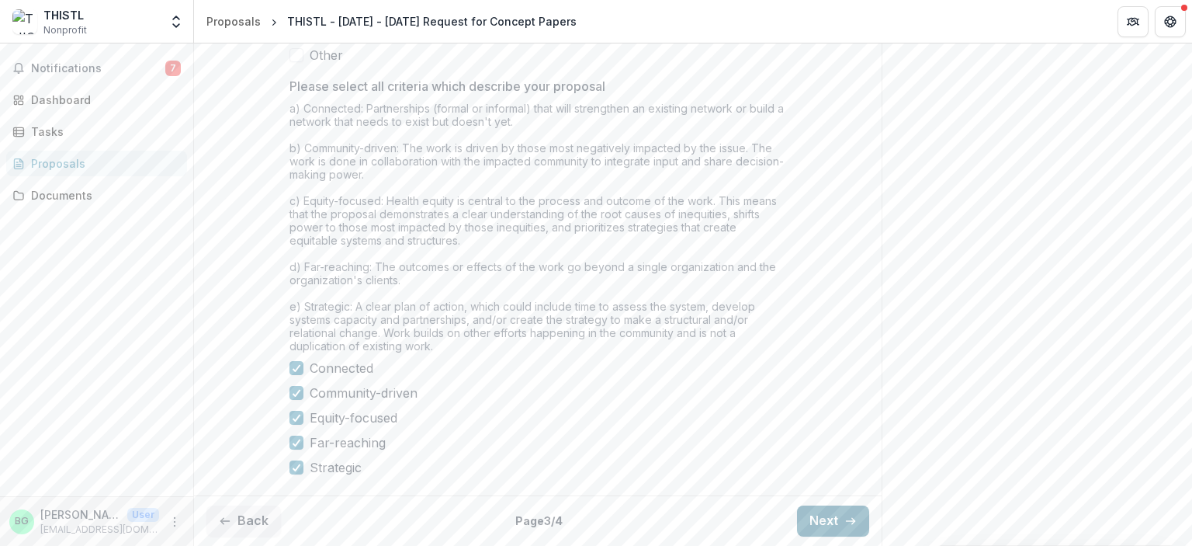
click at [817, 516] on button "Next" at bounding box center [833, 520] width 72 height 31
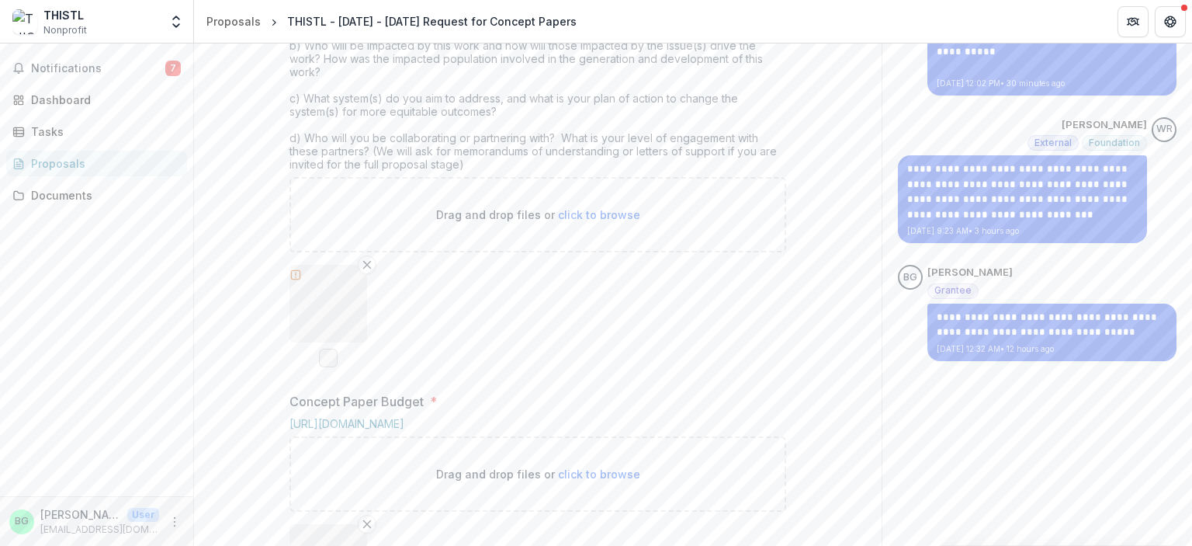
scroll to position [723, 0]
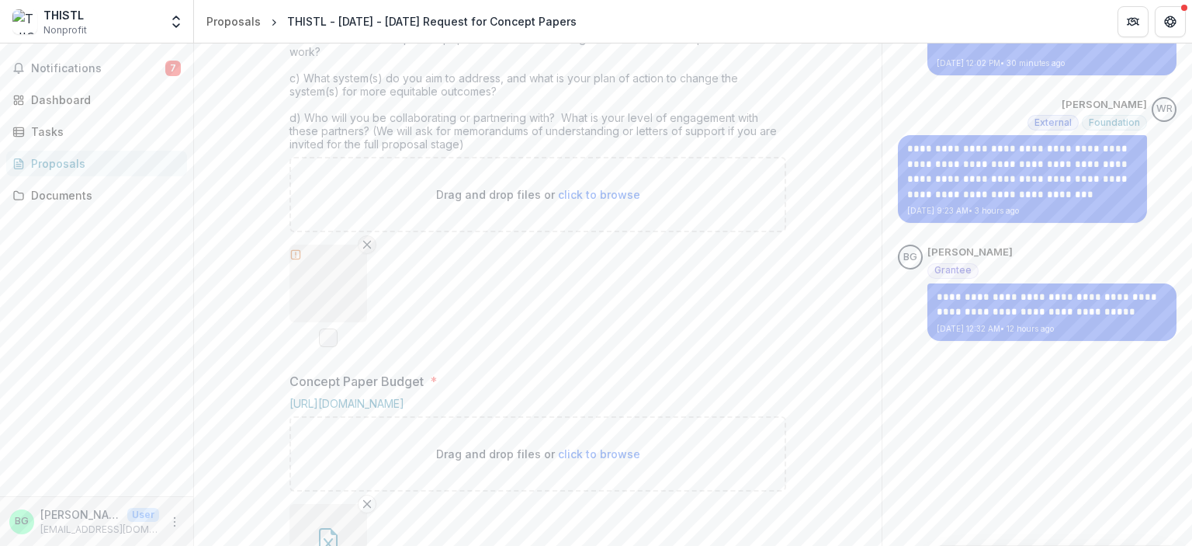
click at [368, 251] on icon "Remove File" at bounding box center [367, 244] width 12 height 12
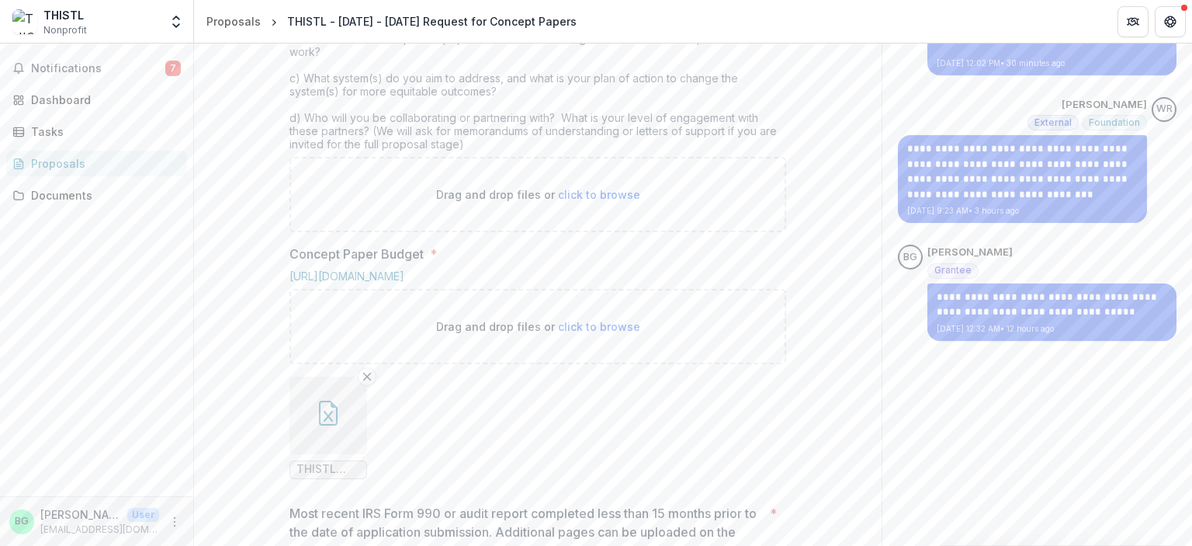
click at [604, 201] on span "click to browse" at bounding box center [599, 194] width 82 height 13
type input "**********"
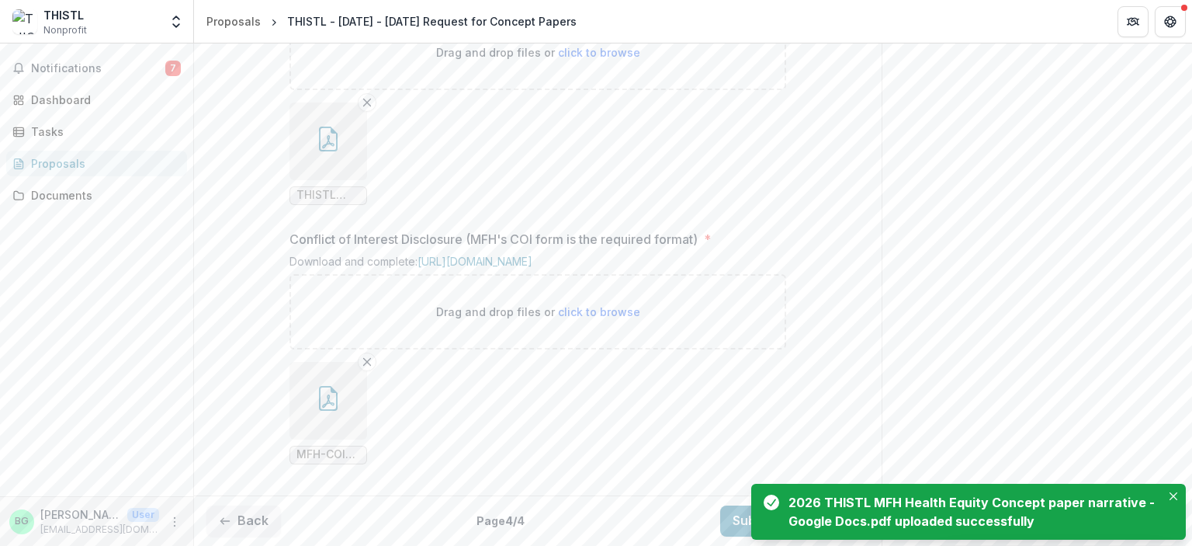
scroll to position [1807, 0]
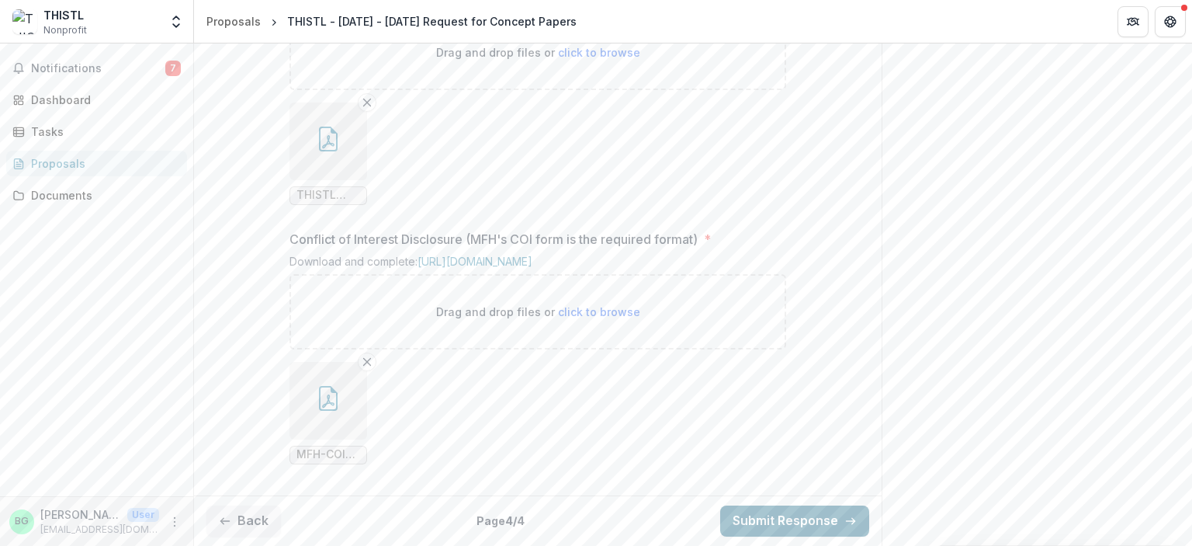
click at [786, 524] on button "Submit Response" at bounding box center [794, 520] width 149 height 31
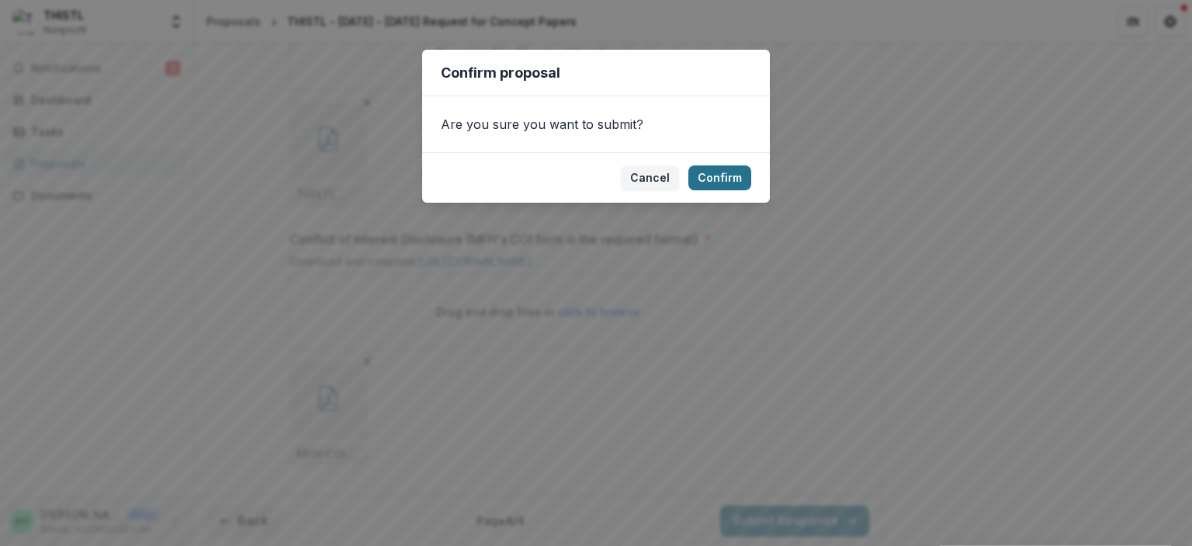
click at [731, 181] on button "Confirm" at bounding box center [720, 177] width 63 height 25
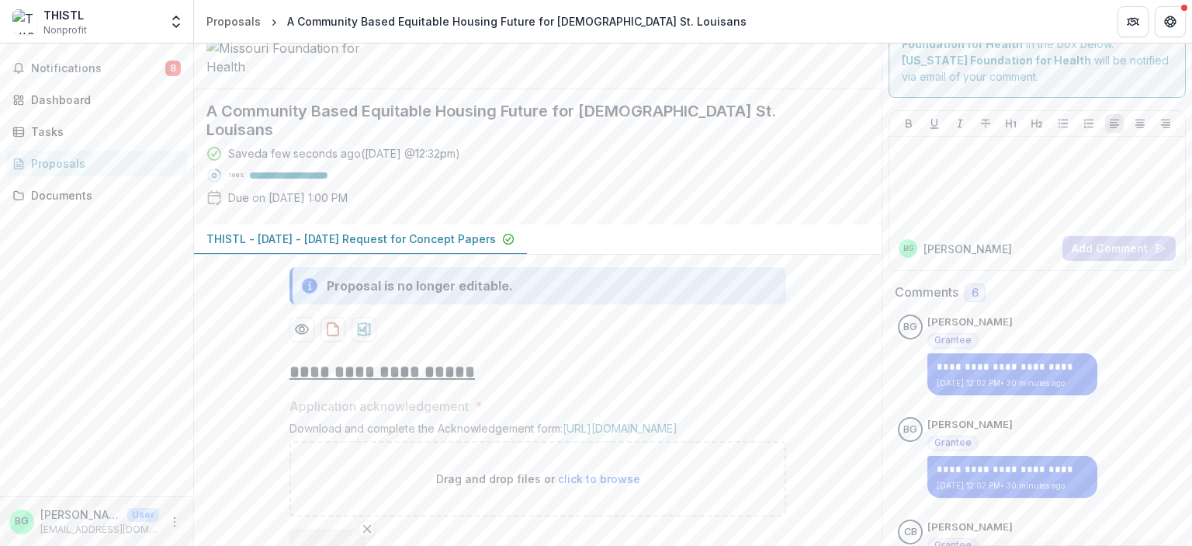
scroll to position [0, 0]
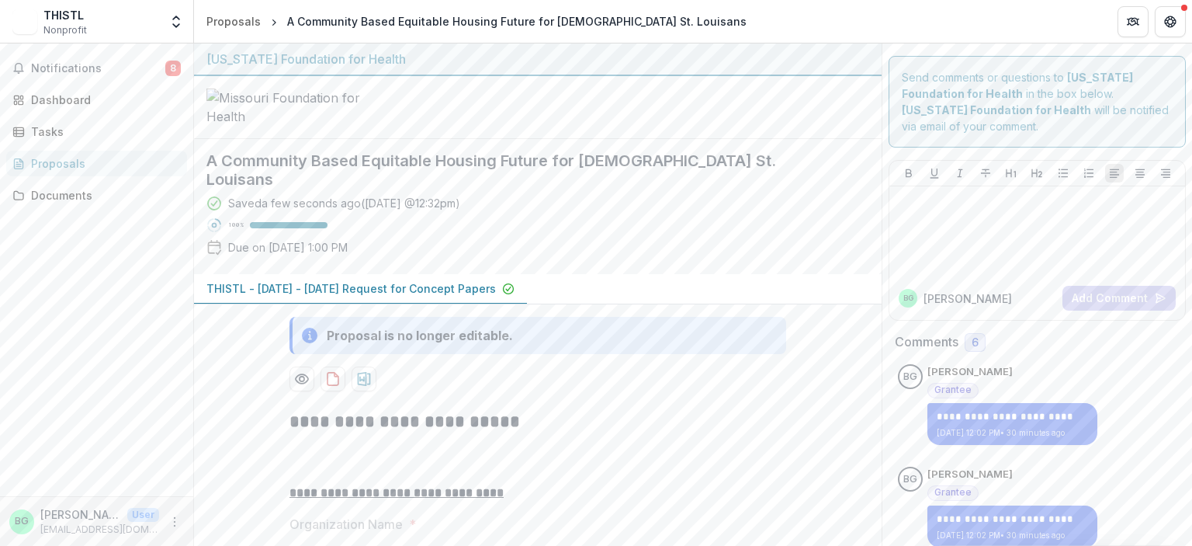
scroll to position [34, 0]
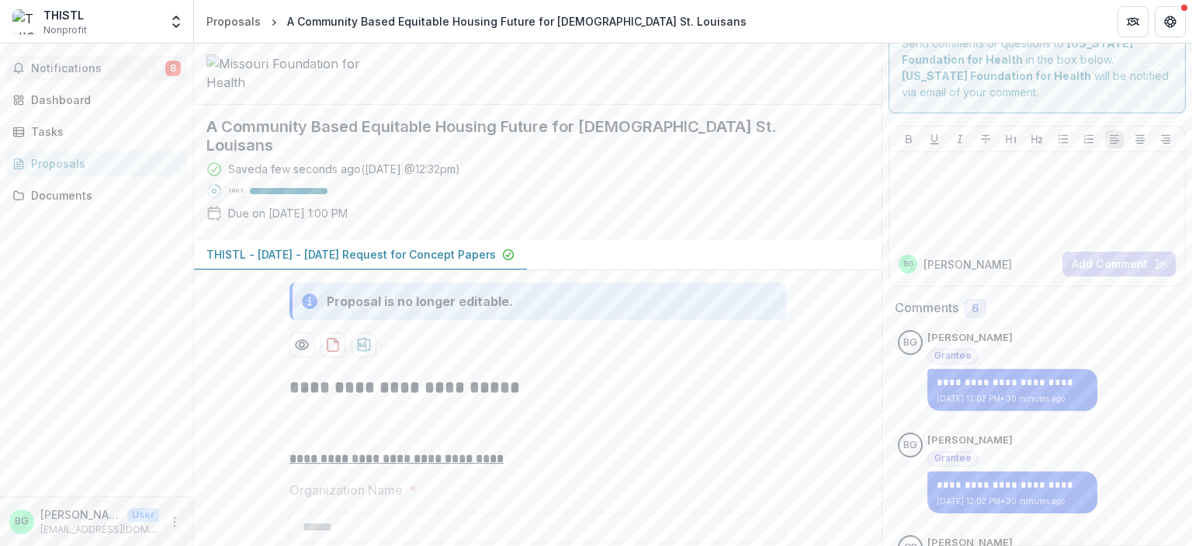
click at [78, 64] on span "Notifications" at bounding box center [98, 68] width 134 height 13
